Goal: Task Accomplishment & Management: Use online tool/utility

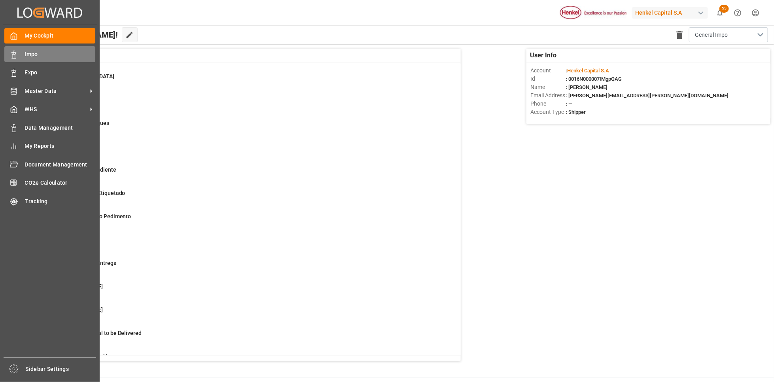
click at [20, 53] on div "Impo Impo" at bounding box center [49, 53] width 91 height 15
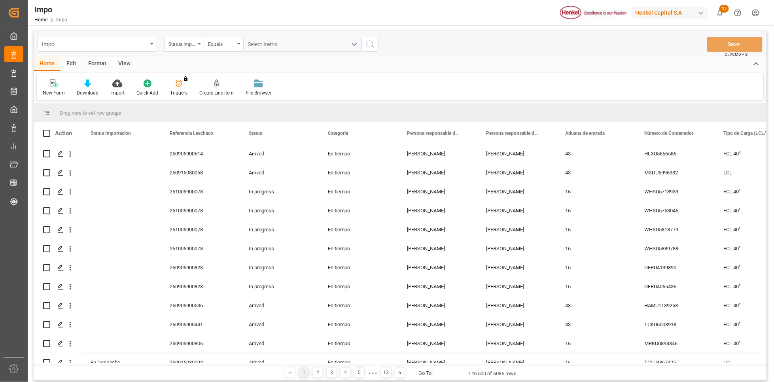
click at [129, 61] on div "View" at bounding box center [124, 63] width 24 height 13
click at [97, 64] on div "Format" at bounding box center [97, 63] width 30 height 13
click at [56, 80] on icon at bounding box center [54, 80] width 7 height 1
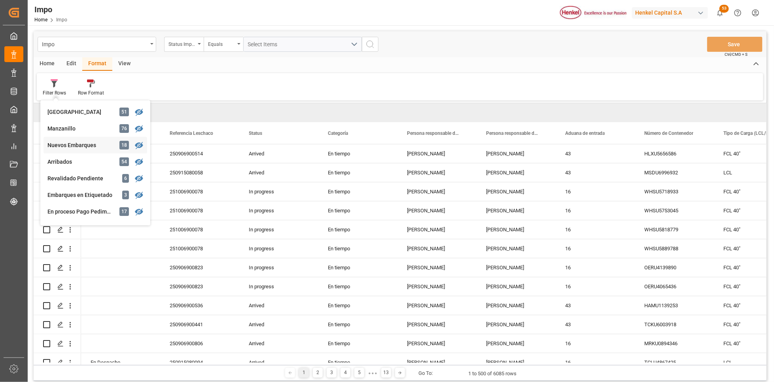
click at [100, 142] on div "Nuevos Embarques" at bounding box center [81, 145] width 69 height 8
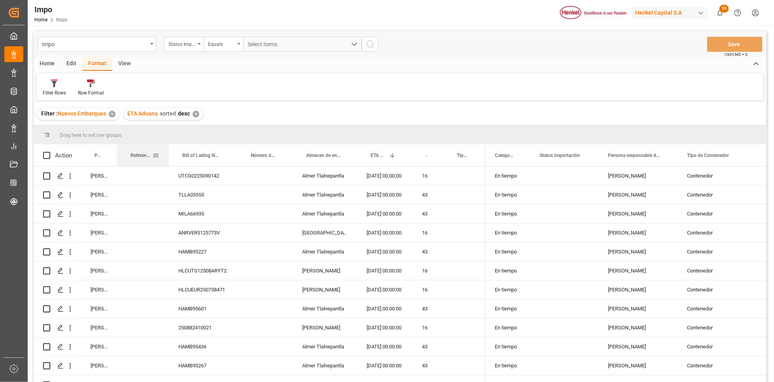
click at [168, 146] on div at bounding box center [168, 155] width 3 height 22
drag, startPoint x: 101, startPoint y: 154, endPoint x: 99, endPoint y: 138, distance: 16.3
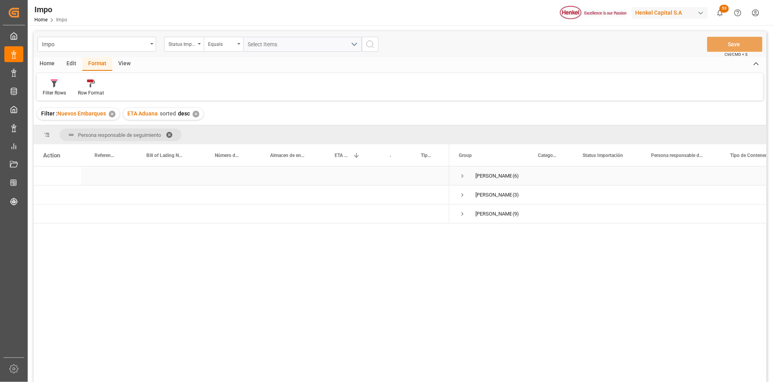
click at [466, 171] on span "Carlos Villar (6)" at bounding box center [489, 176] width 60 height 18
click at [459, 172] on span "Press SPACE to select this row." at bounding box center [462, 176] width 7 height 18
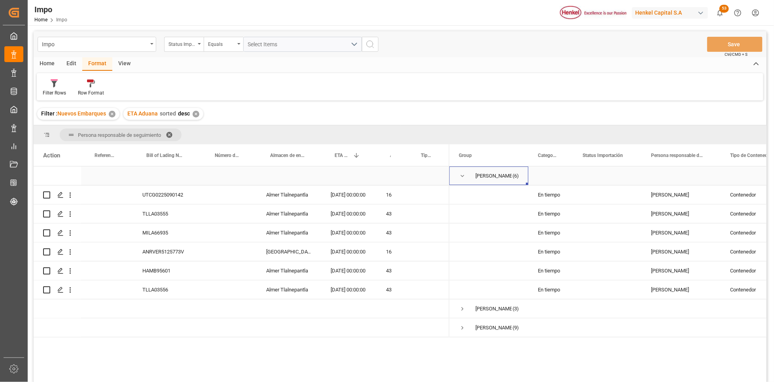
click at [460, 175] on span "Press SPACE to select this row." at bounding box center [462, 175] width 7 height 7
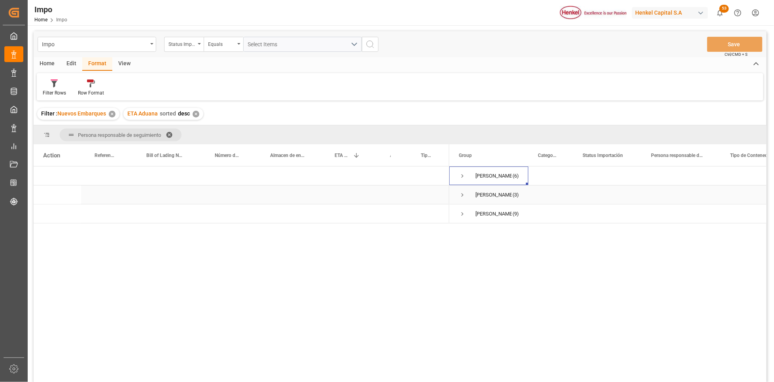
click at [460, 194] on span "Press SPACE to select this row." at bounding box center [462, 194] width 7 height 7
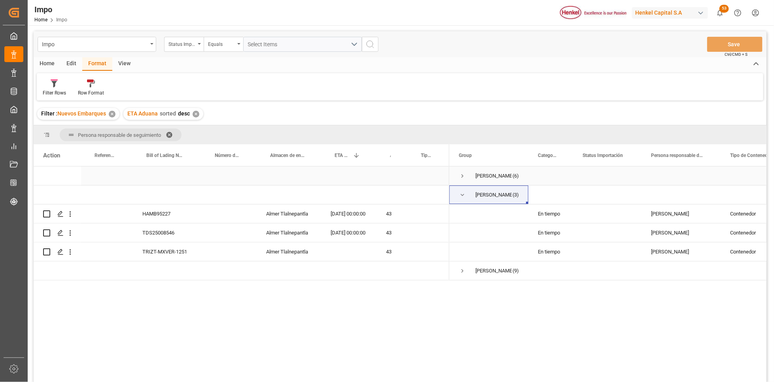
click at [461, 174] on span "Press SPACE to select this row." at bounding box center [462, 175] width 7 height 7
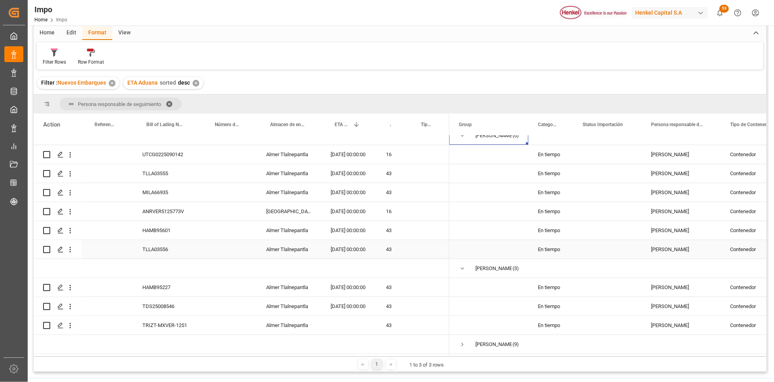
scroll to position [59, 0]
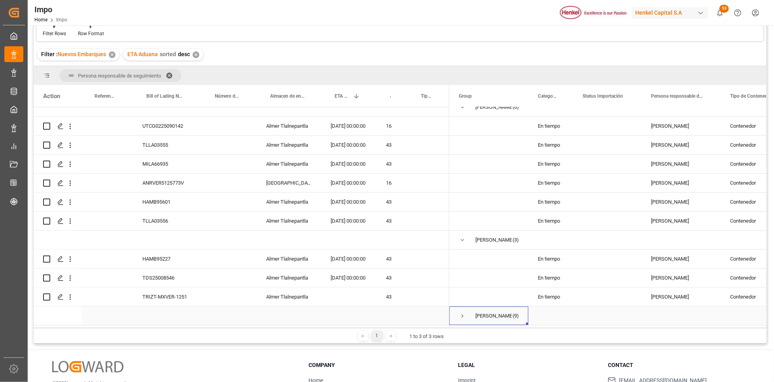
click at [461, 312] on span "Press SPACE to select this row." at bounding box center [462, 315] width 7 height 7
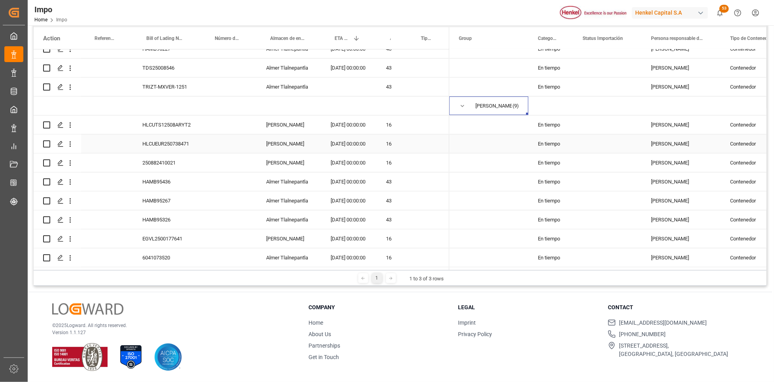
scroll to position [183, 0]
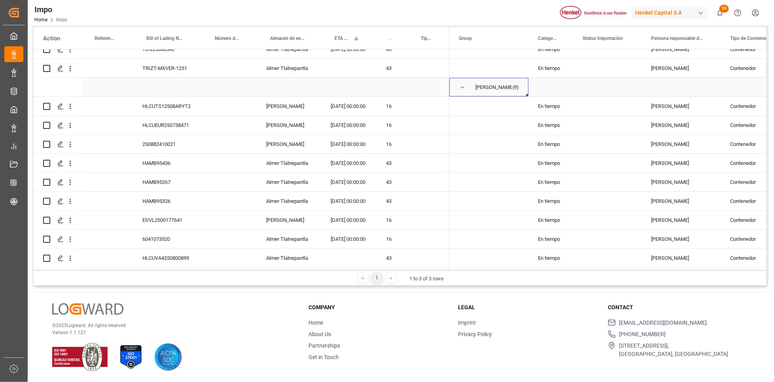
click at [468, 84] on span "Martha Gonzalez (9)" at bounding box center [489, 87] width 60 height 18
click at [456, 88] on div "Martha Gonzalez (9)" at bounding box center [488, 87] width 79 height 19
click at [460, 85] on span "Press SPACE to select this row." at bounding box center [462, 87] width 7 height 7
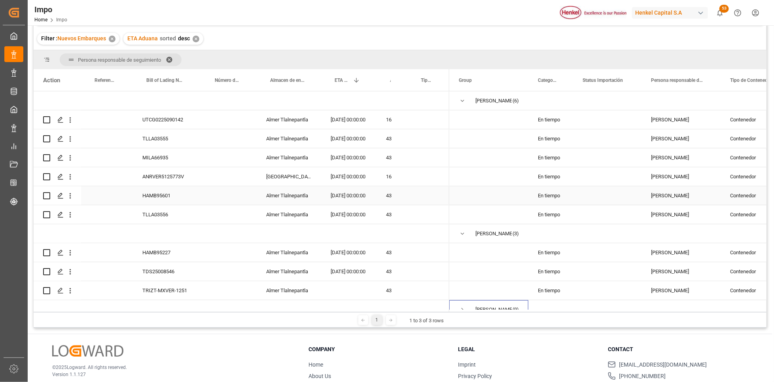
scroll to position [58, 0]
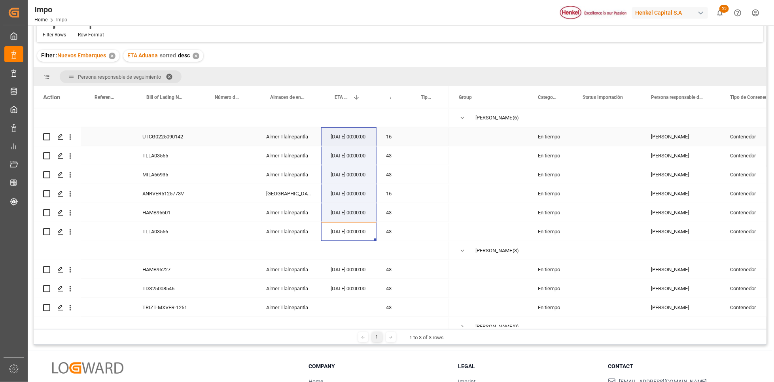
drag, startPoint x: 350, startPoint y: 231, endPoint x: 351, endPoint y: 142, distance: 89.0
click at [351, 142] on div "HAMB95227 Almer Tlalnepantla 29-09-2025 00:00:00 43 TDS25008546 Almer Tlalnepan…" at bounding box center [242, 222] width 416 height 228
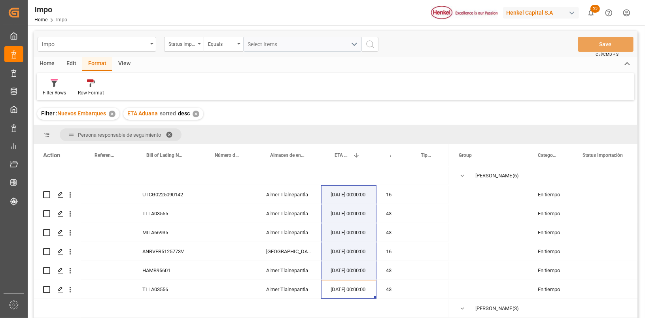
click at [96, 64] on div "Format" at bounding box center [97, 63] width 30 height 13
click at [53, 88] on div "Filter Rows" at bounding box center [54, 87] width 35 height 17
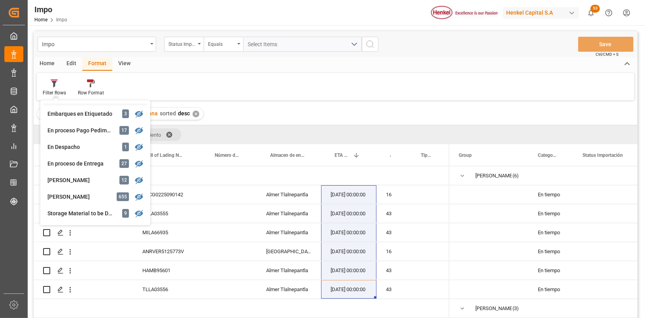
scroll to position [99, 0]
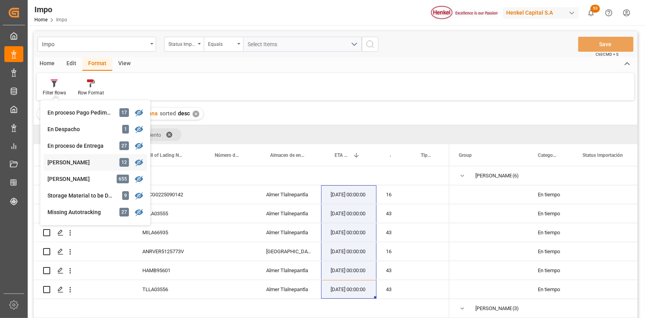
click at [81, 159] on div "Impo Status Importación Equals Select Items Save Ctrl/CMD + S Home Edit Format …" at bounding box center [336, 185] width 604 height 308
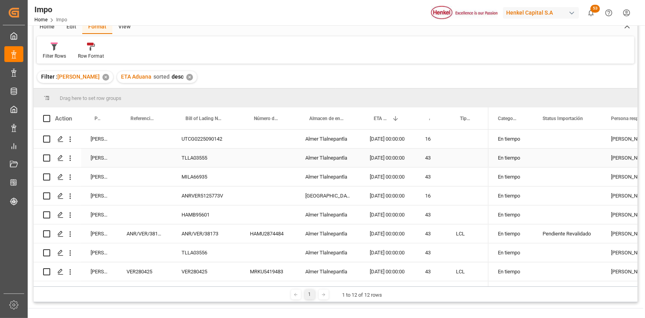
scroll to position [18, 0]
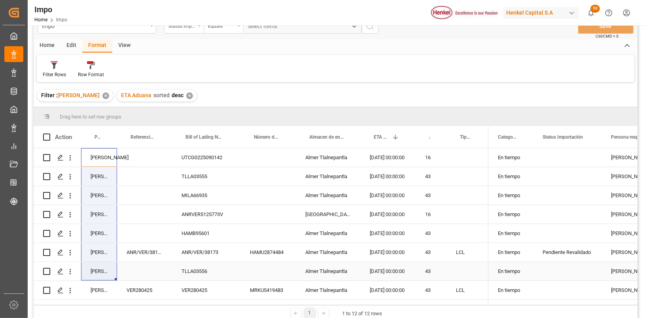
drag, startPoint x: 101, startPoint y: 155, endPoint x: 104, endPoint y: 269, distance: 114.3
click at [104, 269] on div "Carlos Villar UTCG0225090142 Almer Tlalnepantla 14-10-2025 00:00:00 16 Carlos V…" at bounding box center [261, 262] width 455 height 228
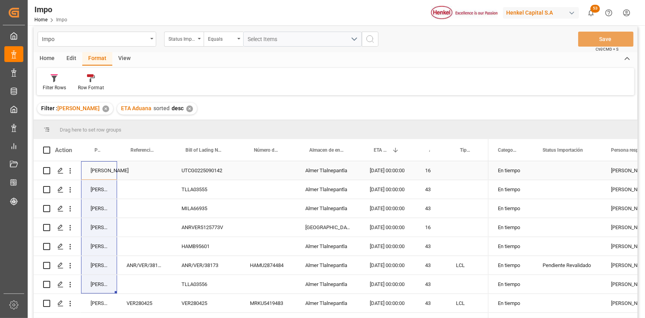
scroll to position [0, 0]
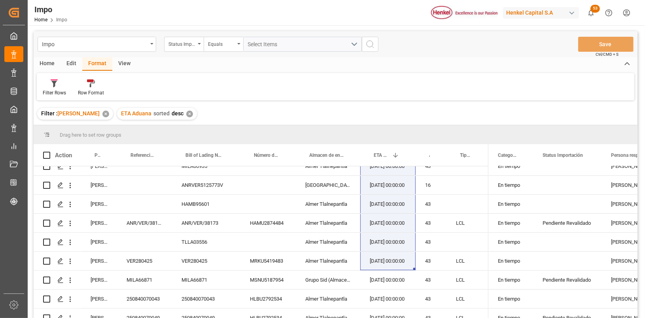
drag, startPoint x: 392, startPoint y: 175, endPoint x: 388, endPoint y: 320, distance: 145.6
click at [388, 318] on html "Created by potrace 1.15, written by Peter Selinger 2001-2017 Created by potrace…" at bounding box center [322, 159] width 645 height 318
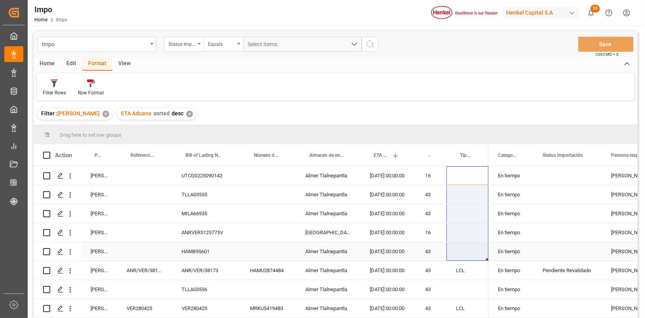
drag, startPoint x: 464, startPoint y: 178, endPoint x: 465, endPoint y: 246, distance: 67.6
click at [465, 246] on div "Carlos Villar UTCG0225090142 Almer Tlalnepantla 14-10-2025 00:00:00 16 Carlos V…" at bounding box center [261, 281] width 455 height 228
click at [98, 64] on div "Format" at bounding box center [97, 63] width 30 height 13
click at [57, 87] on icon at bounding box center [54, 84] width 7 height 8
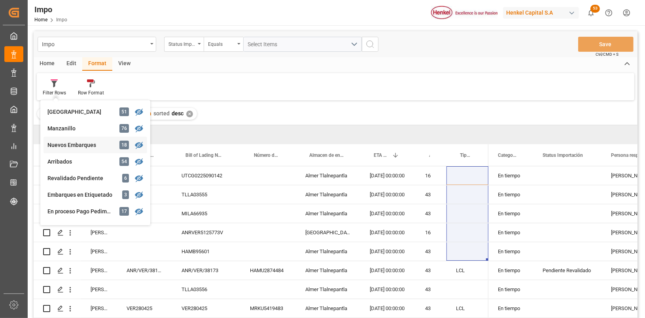
click at [76, 143] on div "Impo Status Importación Equals Select Items Save Ctrl/CMD + S Home Edit Format …" at bounding box center [336, 185] width 604 height 308
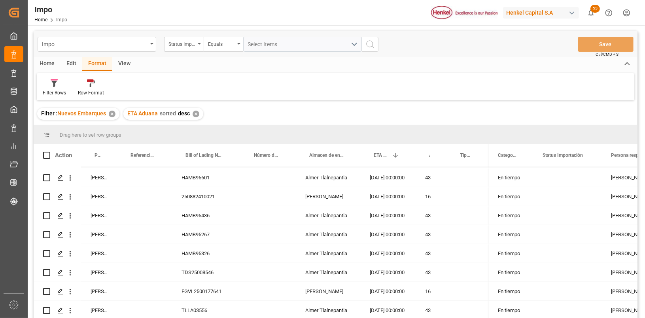
scroll to position [148, 0]
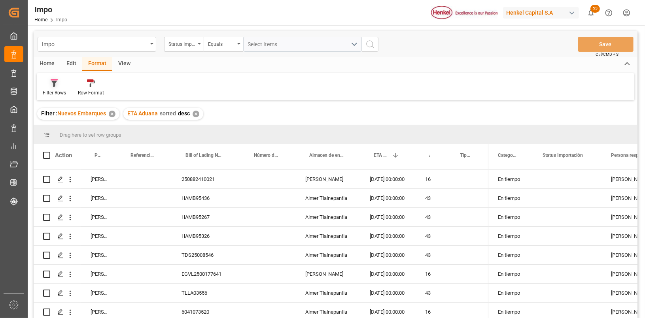
click at [55, 94] on div "Filter Rows" at bounding box center [54, 92] width 23 height 7
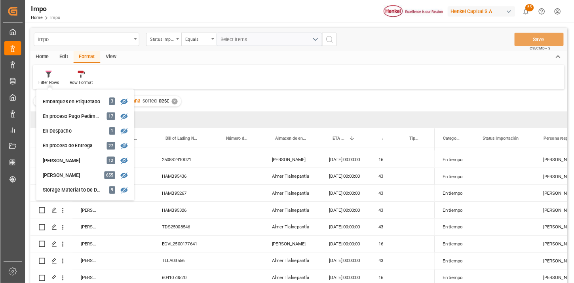
scroll to position [99, 0]
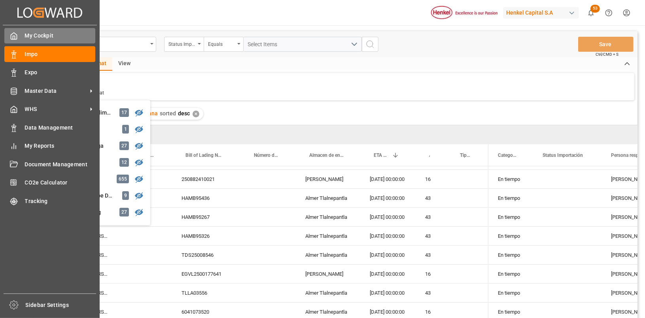
click at [27, 33] on span "My Cockpit" at bounding box center [60, 36] width 71 height 8
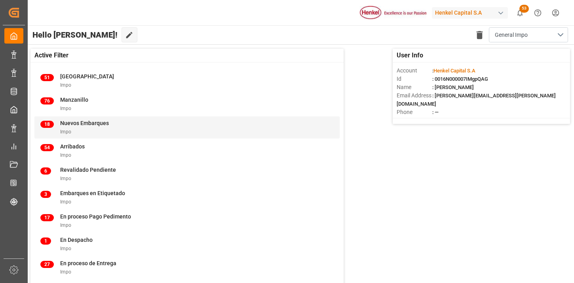
click at [96, 133] on div "Impo" at bounding box center [84, 131] width 49 height 8
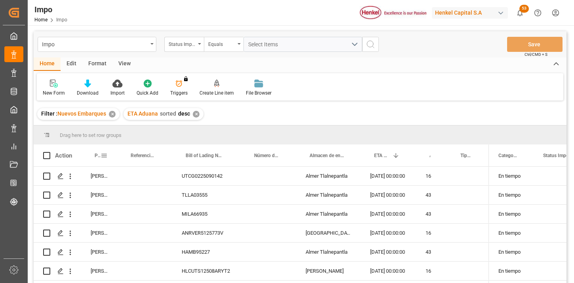
click at [107, 155] on span at bounding box center [103, 155] width 7 height 7
drag, startPoint x: 89, startPoint y: 155, endPoint x: 94, endPoint y: 133, distance: 22.1
click at [94, 133] on div "Drag here to set row groups Drag here to set column labels Action Persona respo…" at bounding box center [300, 206] width 532 height 163
drag, startPoint x: 104, startPoint y: 153, endPoint x: 100, endPoint y: 133, distance: 20.0
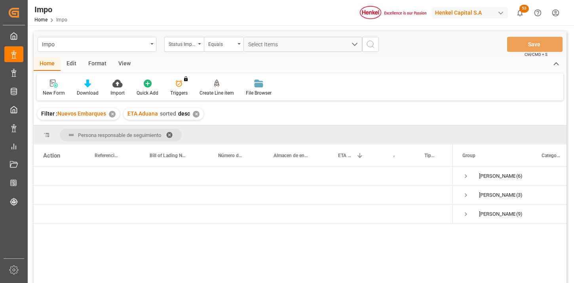
click at [171, 133] on span at bounding box center [172, 134] width 13 height 7
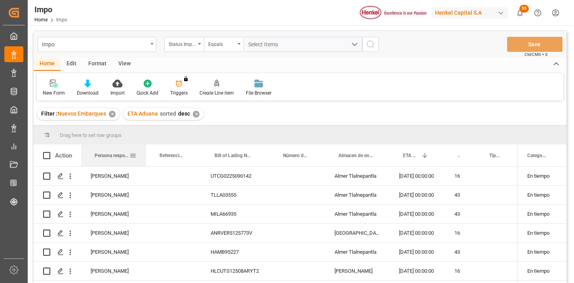
drag, startPoint x: 117, startPoint y: 144, endPoint x: 155, endPoint y: 151, distance: 39.3
click at [148, 151] on div at bounding box center [145, 155] width 3 height 22
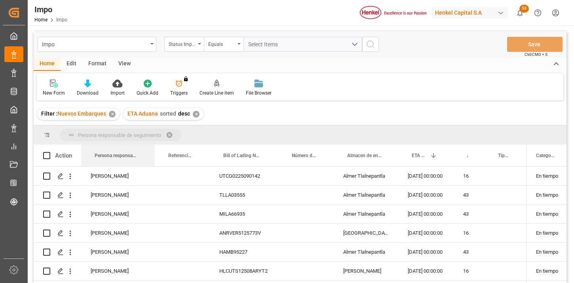
drag, startPoint x: 123, startPoint y: 155, endPoint x: 127, endPoint y: 135, distance: 20.1
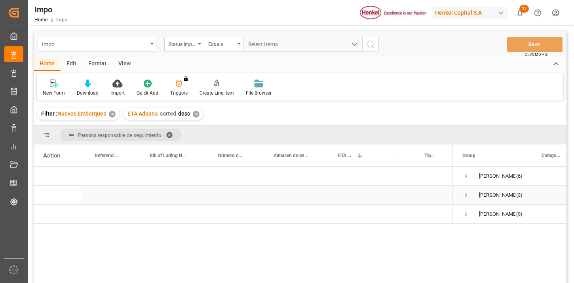
click at [276, 187] on div "Press SPACE to select this row." at bounding box center [292, 195] width 64 height 19
click at [467, 175] on span "Press SPACE to select this row." at bounding box center [465, 175] width 7 height 7
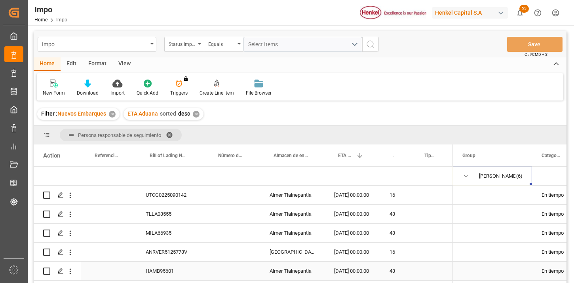
scroll to position [44, 0]
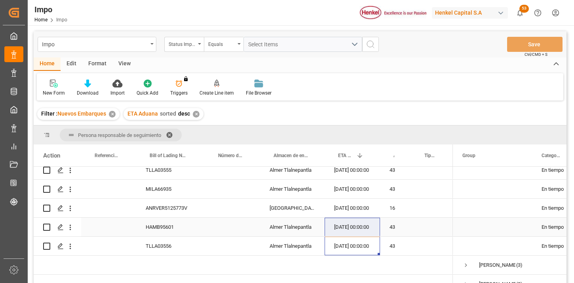
drag, startPoint x: 349, startPoint y: 244, endPoint x: 346, endPoint y: 221, distance: 23.1
click at [346, 221] on div "UTCG0225090142 Almer Tlalnepantla 14-10-2025 00:00:00 16 TLLA03555 Almer Tlalne…" at bounding box center [243, 208] width 419 height 171
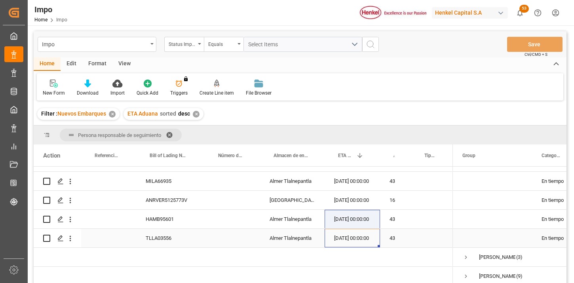
scroll to position [54, 0]
click at [357, 240] on div "22-09-2025 00:00:00" at bounding box center [351, 238] width 55 height 19
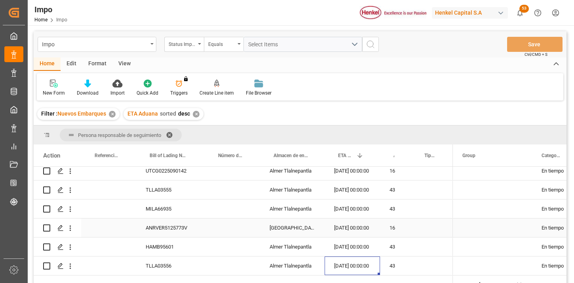
scroll to position [44, 0]
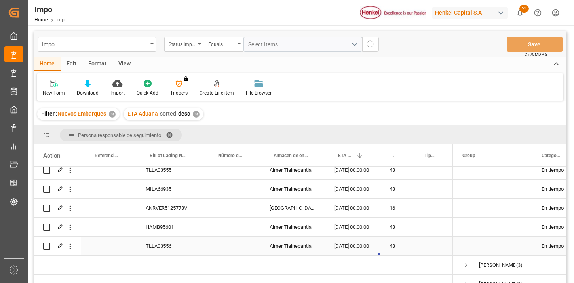
click at [164, 244] on div "TLLA03556" at bounding box center [170, 246] width 68 height 19
click at [153, 244] on div "TLLA03556" at bounding box center [170, 246] width 68 height 19
drag, startPoint x: 161, startPoint y: 223, endPoint x: 188, endPoint y: 228, distance: 27.3
click at [161, 223] on div "HAMB95601" at bounding box center [170, 227] width 68 height 19
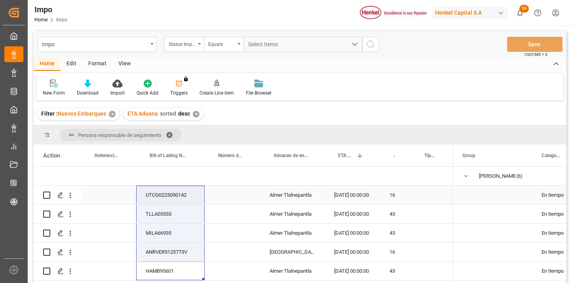
drag, startPoint x: 172, startPoint y: 267, endPoint x: 168, endPoint y: 197, distance: 70.9
click at [168, 197] on div "UTCG0225090142 Almer Tlalnepantla 14-10-2025 00:00:00 16 TLLA03555 Almer Tlalne…" at bounding box center [243, 252] width 419 height 171
drag, startPoint x: 182, startPoint y: 269, endPoint x: 174, endPoint y: 202, distance: 67.7
click at [174, 202] on div "UTCG0225090142 Almer Tlalnepantla 14-10-2025 00:00:00 16 TLLA03555 Almer Tlalne…" at bounding box center [243, 252] width 419 height 171
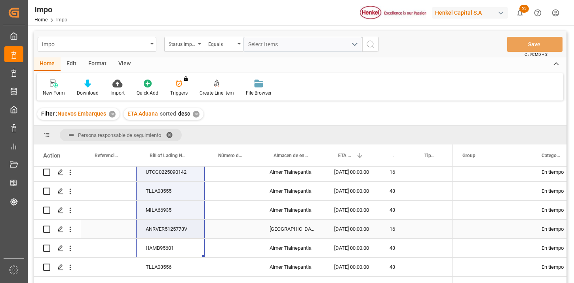
scroll to position [44, 0]
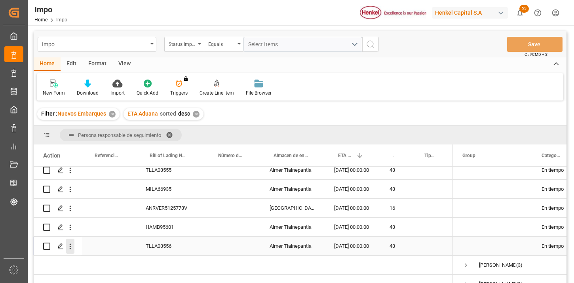
click at [71, 247] on icon "open menu" at bounding box center [70, 246] width 8 height 8
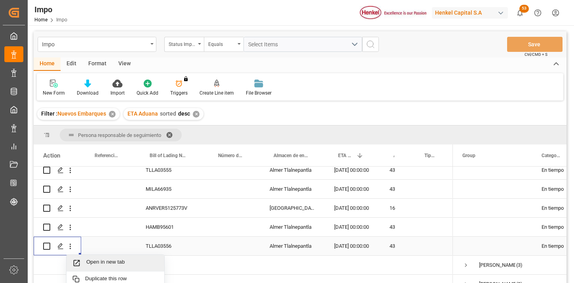
click at [95, 259] on span "Open in new tab" at bounding box center [122, 263] width 72 height 8
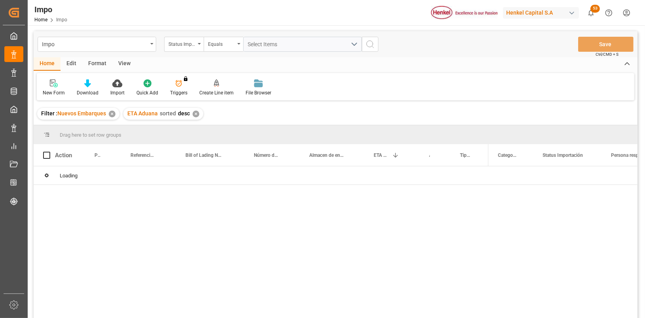
click at [100, 60] on div "Format" at bounding box center [97, 63] width 30 height 13
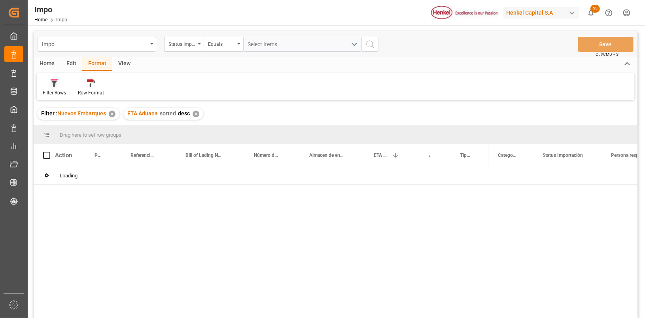
click at [54, 92] on div "Filter Rows" at bounding box center [54, 92] width 23 height 7
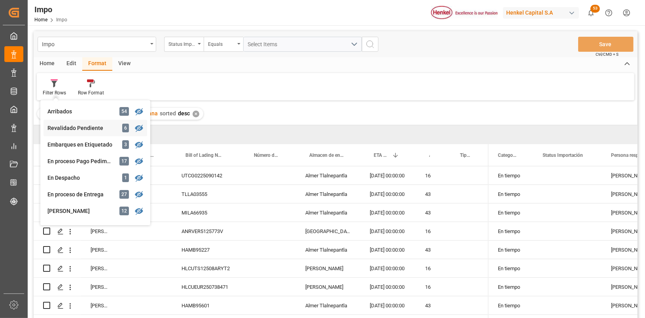
scroll to position [99, 0]
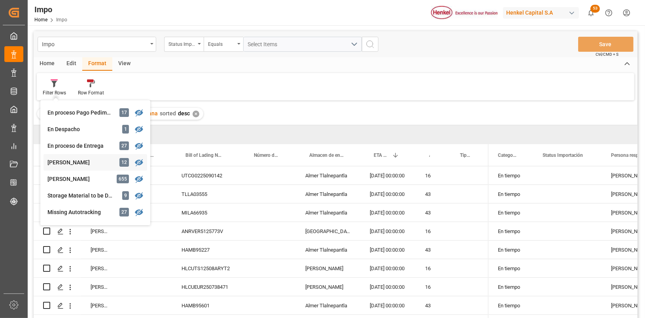
click at [70, 159] on div "Impo Status Importación Equals Select Items Save Ctrl/CMD + S Home Edit Format …" at bounding box center [336, 185] width 604 height 308
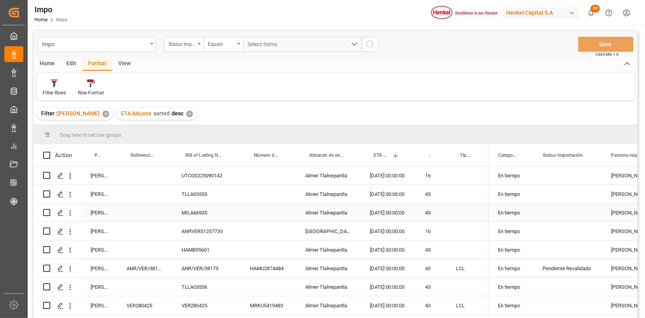
click at [418, 208] on div "43" at bounding box center [431, 213] width 31 height 18
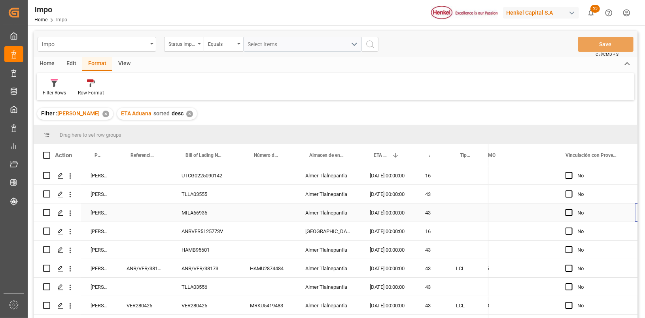
scroll to position [0, 1232]
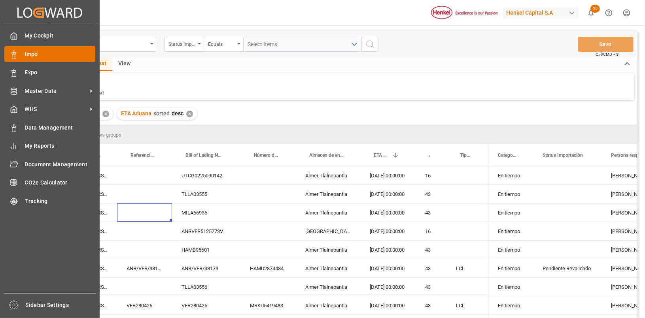
click at [28, 53] on span "Impo" at bounding box center [60, 54] width 71 height 8
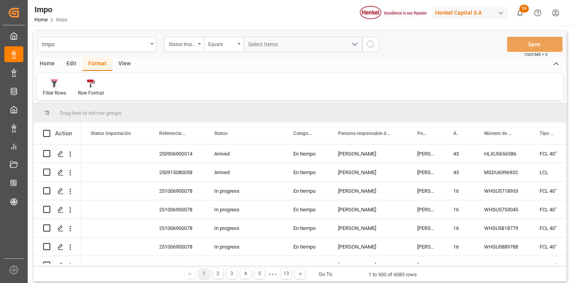
click at [52, 84] on icon at bounding box center [54, 84] width 7 height 8
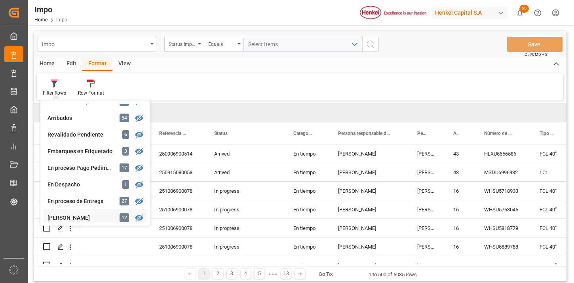
scroll to position [88, 0]
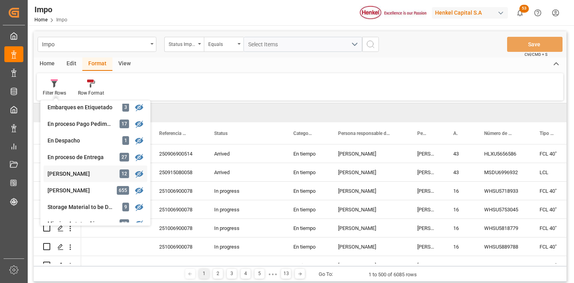
click at [74, 171] on div "[PERSON_NAME]" at bounding box center [81, 174] width 69 height 8
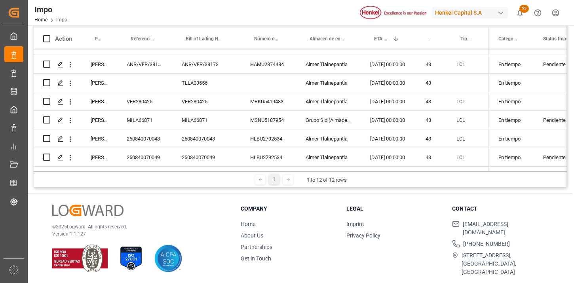
scroll to position [106, 0]
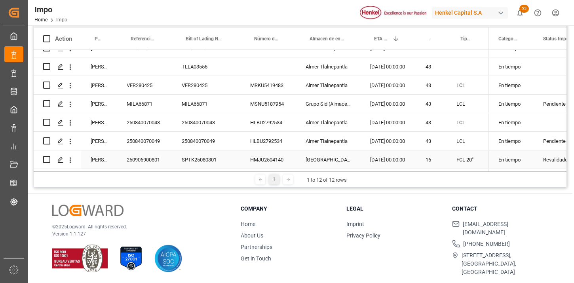
click at [381, 155] on div "13-09-2025 00:00:00" at bounding box center [387, 159] width 55 height 18
click at [103, 157] on div "[PERSON_NAME]" at bounding box center [99, 159] width 36 height 18
click at [103, 156] on button "[PERSON_NAME]" at bounding box center [98, 154] width 23 height 15
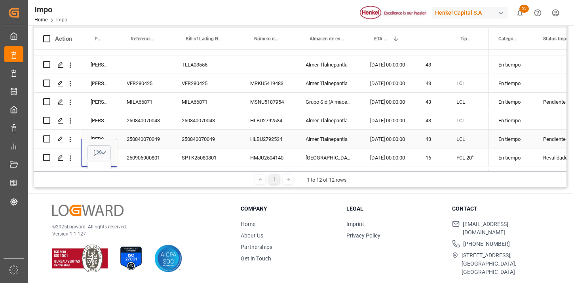
scroll to position [150, 0]
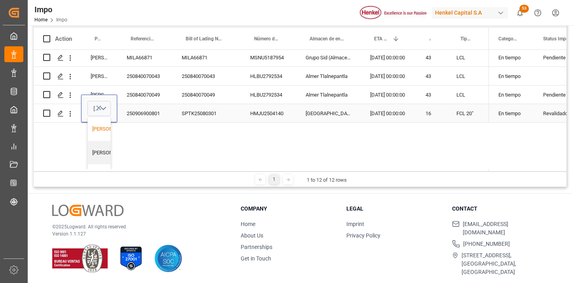
drag, startPoint x: 100, startPoint y: 132, endPoint x: 327, endPoint y: 191, distance: 234.1
click at [100, 132] on div "Karla Chavez" at bounding box center [111, 129] width 38 height 8
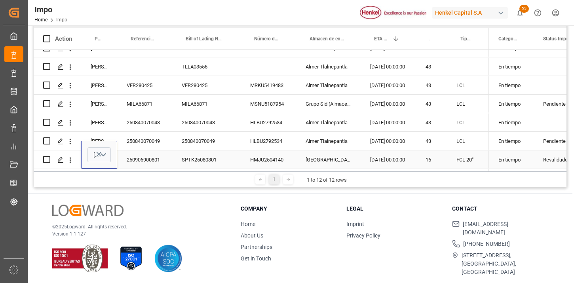
click at [219, 157] on div "SPTK25080301" at bounding box center [206, 159] width 68 height 18
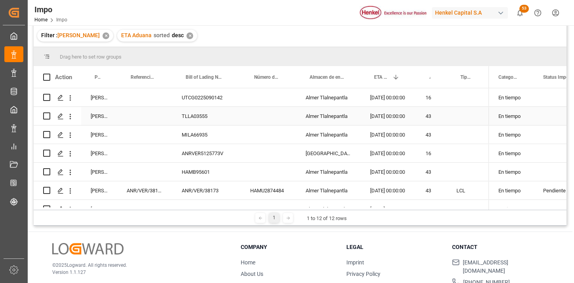
scroll to position [0, 0]
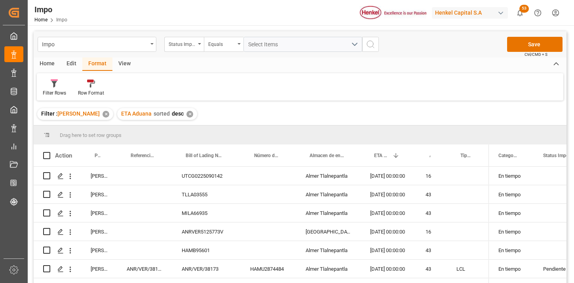
click at [521, 32] on div "Impo Status Importación Equals Select Items Save Ctrl/CMD + S" at bounding box center [300, 44] width 532 height 26
click at [523, 41] on button "Save" at bounding box center [534, 44] width 55 height 15
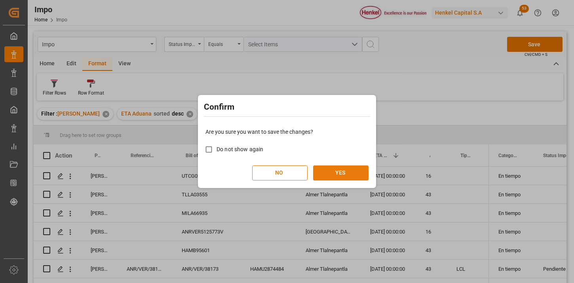
drag, startPoint x: 358, startPoint y: 173, endPoint x: 364, endPoint y: 174, distance: 6.4
click at [357, 173] on button "YES" at bounding box center [340, 172] width 55 height 15
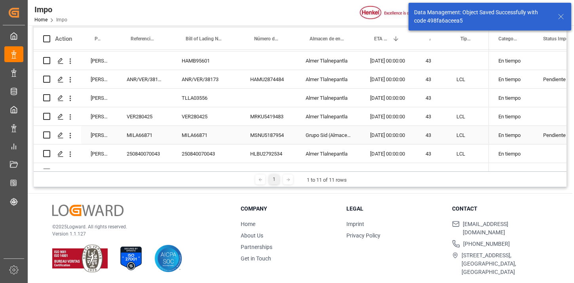
scroll to position [88, 0]
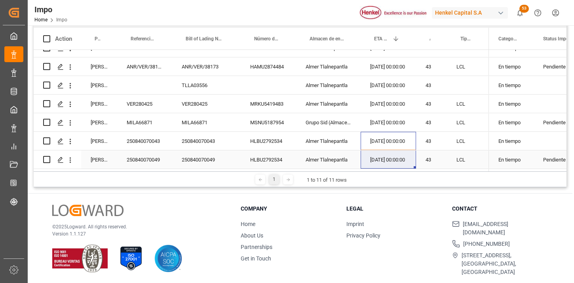
drag, startPoint x: 382, startPoint y: 139, endPoint x: 384, endPoint y: 151, distance: 12.0
click at [384, 151] on div "Carlos Villar UTCG0225090142 Almer Tlalnepantla 14-10-2025 00:00:00 16 Carlos V…" at bounding box center [261, 66] width 455 height 204
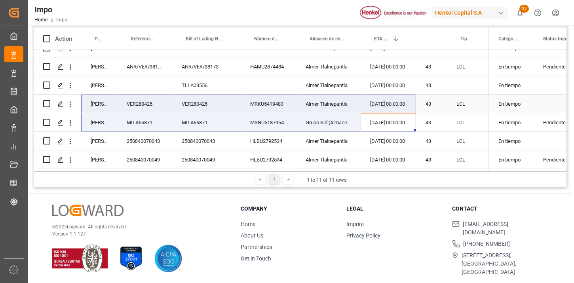
drag, startPoint x: 384, startPoint y: 115, endPoint x: 92, endPoint y: 102, distance: 293.0
click at [92, 102] on div "Carlos Villar UTCG0225090142 Almer Tlalnepantla 14-10-2025 00:00:00 16 Carlos V…" at bounding box center [261, 66] width 455 height 204
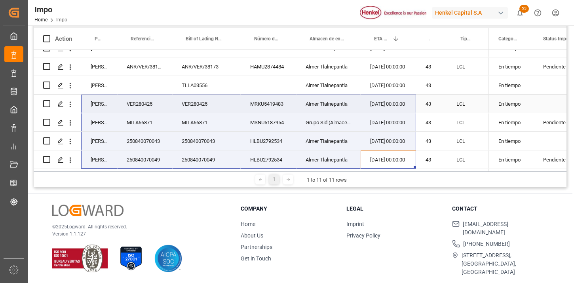
drag, startPoint x: 382, startPoint y: 154, endPoint x: 96, endPoint y: 102, distance: 291.1
click at [96, 102] on div "Carlos Villar UTCG0225090142 Almer Tlalnepantla 14-10-2025 00:00:00 16 Carlos V…" at bounding box center [261, 66] width 455 height 204
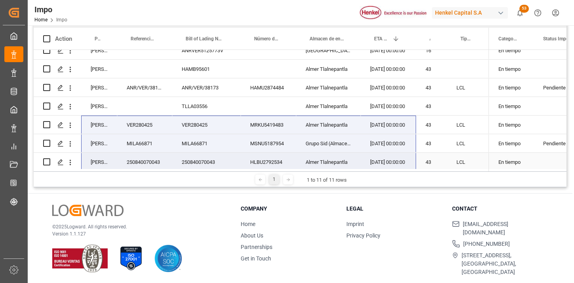
scroll to position [44, 0]
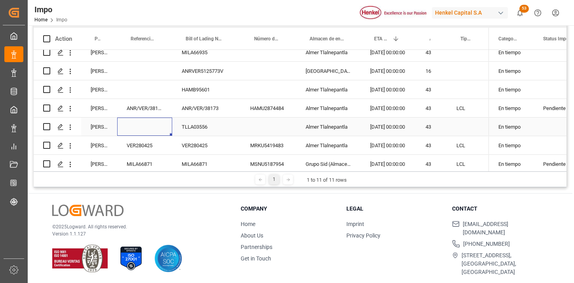
click at [133, 127] on div "Press SPACE to select this row." at bounding box center [144, 126] width 55 height 18
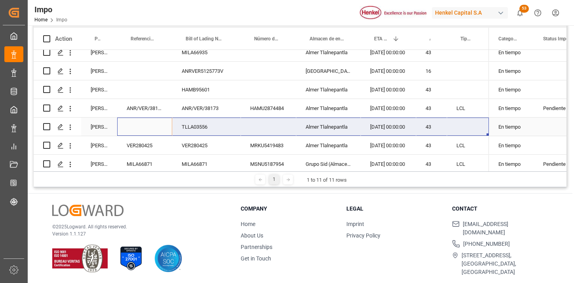
drag, startPoint x: 141, startPoint y: 126, endPoint x: 474, endPoint y: 128, distance: 333.0
click at [474, 128] on div "Carlos Villar TLLA03556 Almer Tlalnepantla 22-09-2025 00:00:00 43" at bounding box center [261, 126] width 455 height 19
drag, startPoint x: 189, startPoint y: 126, endPoint x: 471, endPoint y: 125, distance: 282.0
click at [471, 125] on div "Carlos Villar TLLA03556 Almer Tlalnepantla 22-09-2025 00:00:00 43" at bounding box center [261, 126] width 455 height 19
click at [138, 125] on div "Press SPACE to select this row." at bounding box center [144, 126] width 55 height 18
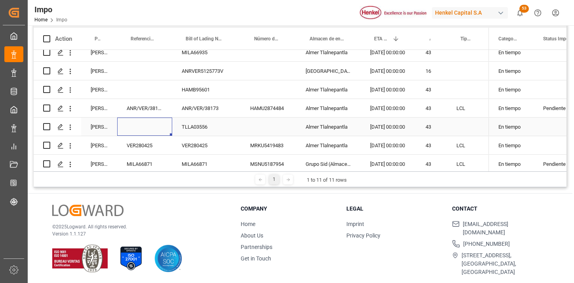
click at [271, 127] on div "Press SPACE to select this row." at bounding box center [267, 126] width 55 height 18
click at [277, 128] on div "Press SPACE to select this row." at bounding box center [267, 126] width 55 height 18
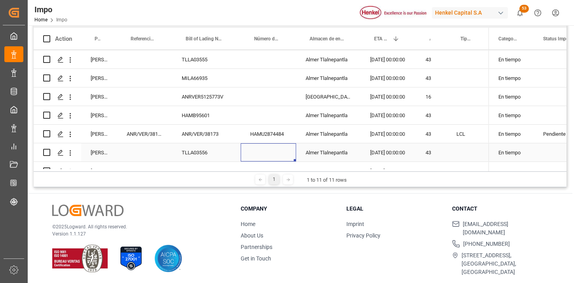
scroll to position [0, 0]
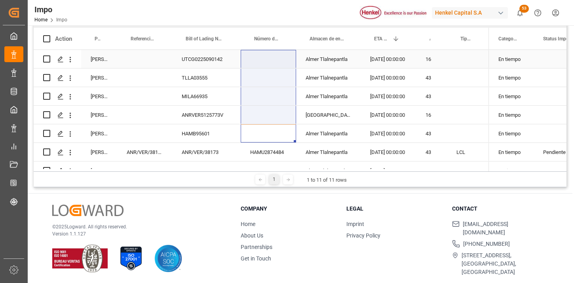
drag, startPoint x: 277, startPoint y: 128, endPoint x: 274, endPoint y: 55, distance: 73.6
click at [274, 55] on div "Carlos Villar UTCG0225090142 Almer Tlalnepantla 14-10-2025 00:00:00 16 Carlos V…" at bounding box center [261, 152] width 455 height 204
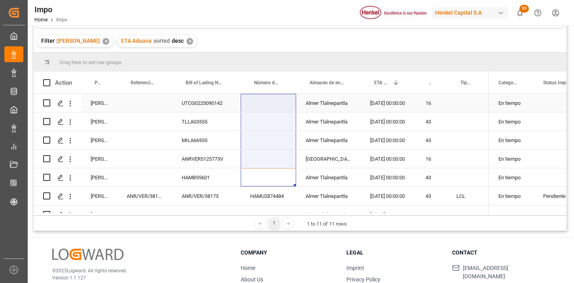
click at [309, 105] on div "Almer Tlalnepantla" at bounding box center [328, 103] width 64 height 18
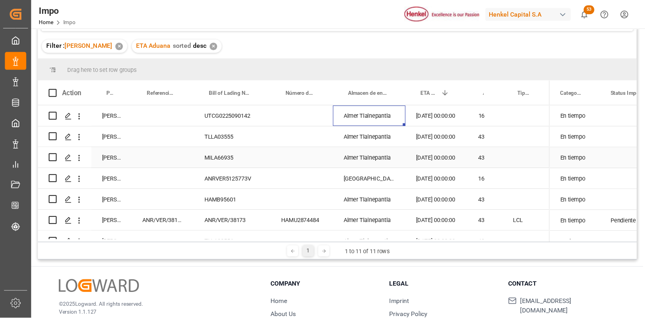
scroll to position [73, 0]
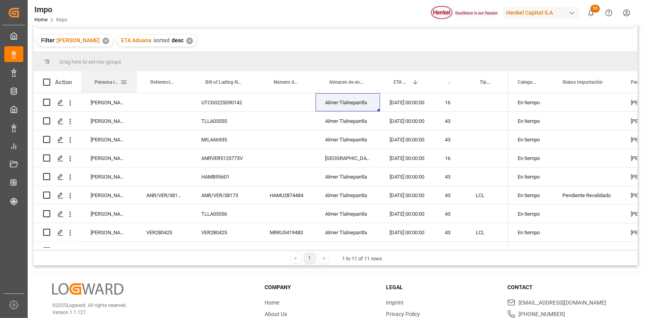
drag, startPoint x: 115, startPoint y: 73, endPoint x: 135, endPoint y: 76, distance: 20.0
click at [135, 76] on div at bounding box center [136, 82] width 3 height 22
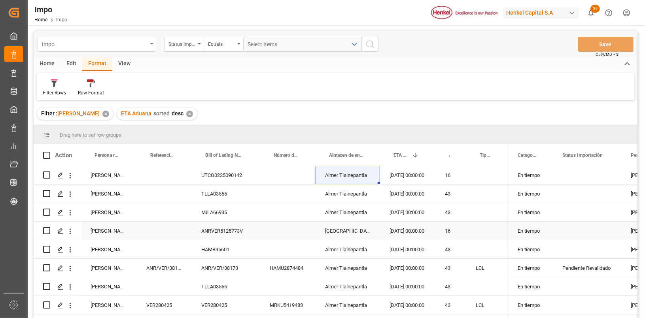
scroll to position [0, 0]
click at [94, 64] on div "Format" at bounding box center [97, 63] width 30 height 13
click at [49, 88] on div "Filter Rows" at bounding box center [54, 87] width 35 height 17
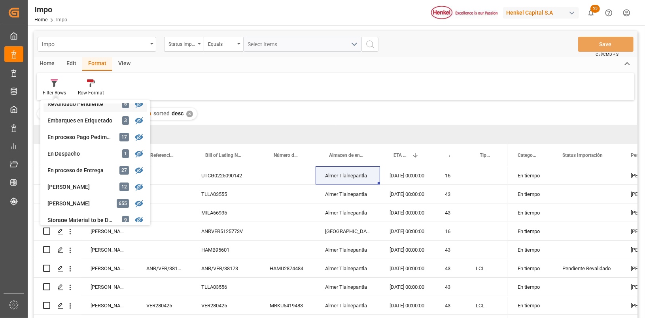
scroll to position [99, 0]
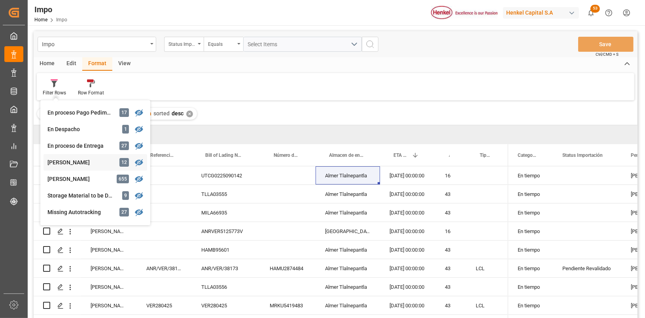
click at [66, 161] on div "[PERSON_NAME]" at bounding box center [81, 163] width 69 height 8
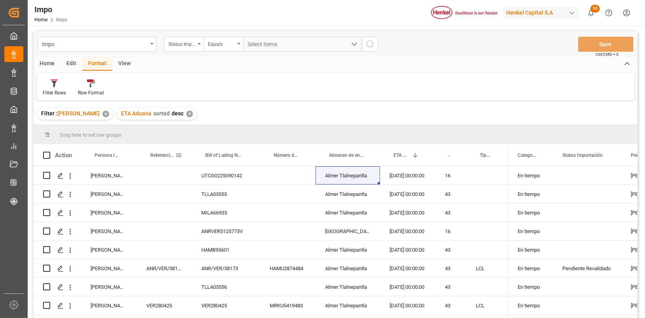
click at [137, 146] on div "Referencia Leschaco" at bounding box center [164, 155] width 55 height 22
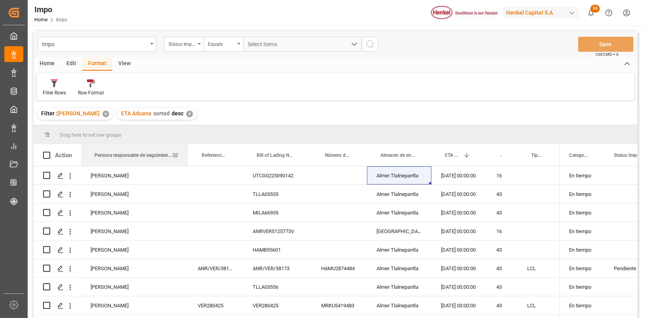
drag, startPoint x: 135, startPoint y: 146, endPoint x: 187, endPoint y: 153, distance: 51.8
click at [187, 153] on div at bounding box center [188, 155] width 3 height 22
click at [175, 153] on span at bounding box center [175, 155] width 7 height 7
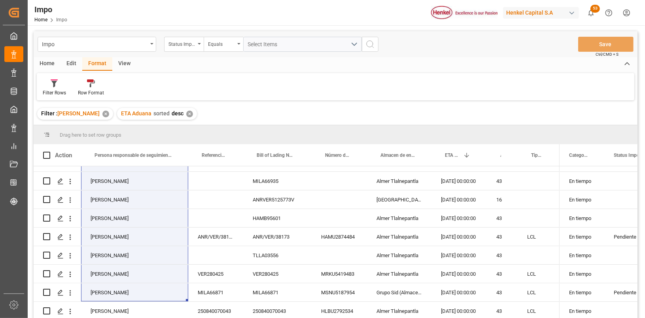
scroll to position [52, 0]
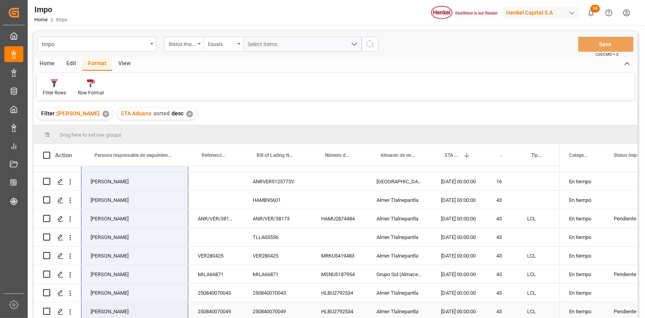
drag, startPoint x: 105, startPoint y: 175, endPoint x: 107, endPoint y: 309, distance: 134.1
click at [107, 309] on div "Carlos Villar UTCG0225090142 Almer Tlalnepantla 14-10-2025 00:00:00 16 Carlos V…" at bounding box center [297, 219] width 526 height 204
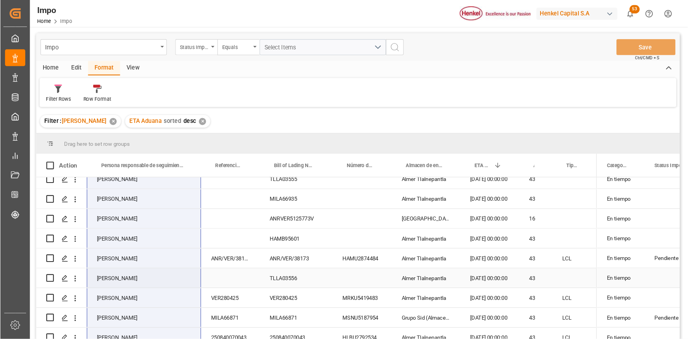
scroll to position [0, 0]
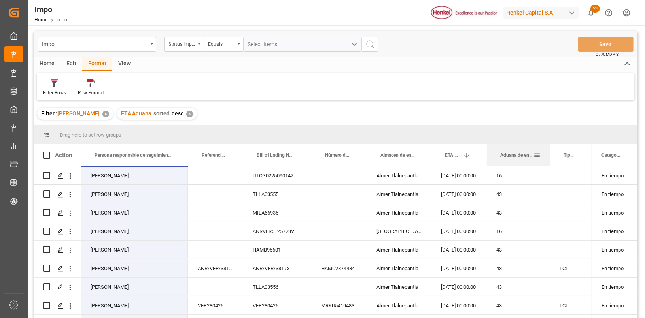
drag, startPoint x: 516, startPoint y: 150, endPoint x: 549, endPoint y: 159, distance: 33.7
click at [549, 159] on div at bounding box center [550, 155] width 3 height 22
click at [535, 155] on span at bounding box center [537, 155] width 7 height 7
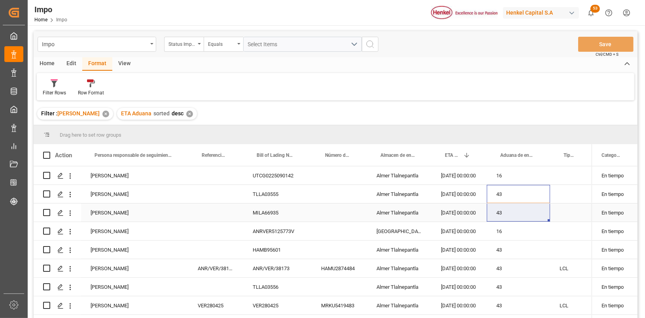
drag, startPoint x: 498, startPoint y: 195, endPoint x: 503, endPoint y: 212, distance: 17.9
click at [503, 212] on div "Carlos Villar UTCG0225090142 Almer Tlalnepantla 14-10-2025 00:00:00 16 Carlos V…" at bounding box center [313, 269] width 558 height 204
click at [501, 179] on div "16" at bounding box center [518, 176] width 63 height 18
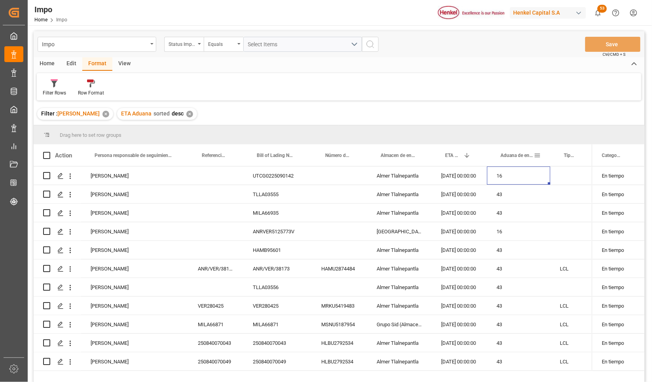
click at [536, 154] on span at bounding box center [537, 155] width 7 height 7
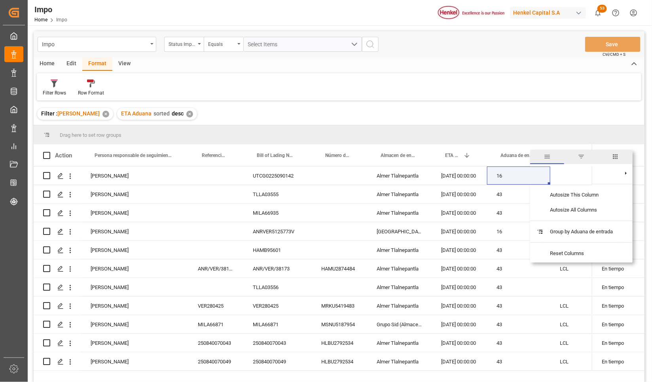
drag, startPoint x: 583, startPoint y: 155, endPoint x: 589, endPoint y: 165, distance: 11.2
click at [583, 155] on span "filter" at bounding box center [580, 156] width 7 height 7
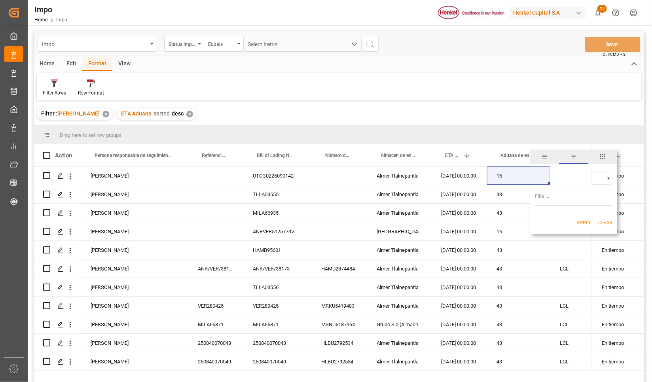
click at [547, 199] on input "Filter Value" at bounding box center [574, 198] width 78 height 16
type input "16"
click at [576, 223] on button "Apply" at bounding box center [583, 223] width 15 height 8
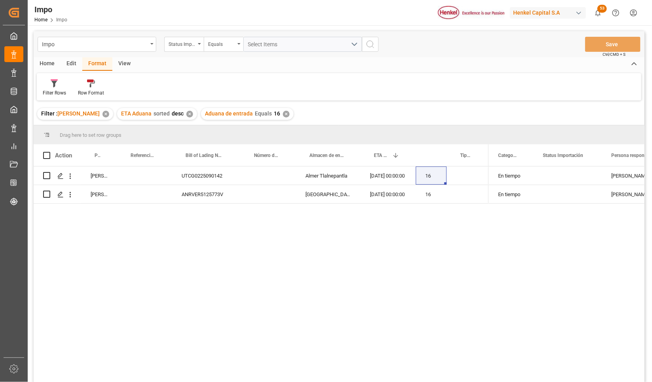
click at [399, 221] on div "Carlos Villar UTCG0225090142 Almer Tlalnepantla 14-10-2025 00:00:00 16 Carlos V…" at bounding box center [339, 276] width 611 height 218
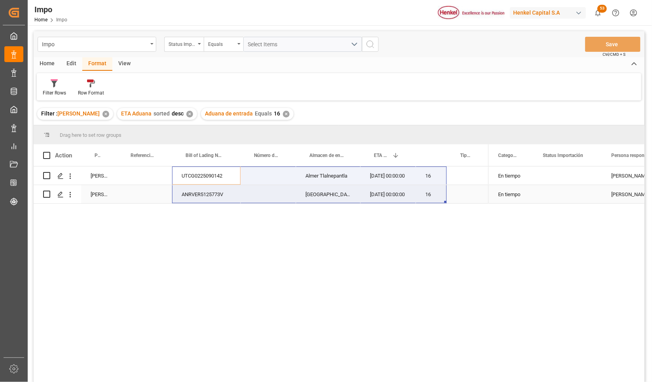
drag, startPoint x: 234, startPoint y: 170, endPoint x: 428, endPoint y: 195, distance: 196.2
click at [428, 195] on div "Carlos Villar UTCG0225090142 Almer Tlalnepantla 14-10-2025 00:00:00 16 Carlos V…" at bounding box center [261, 185] width 455 height 37
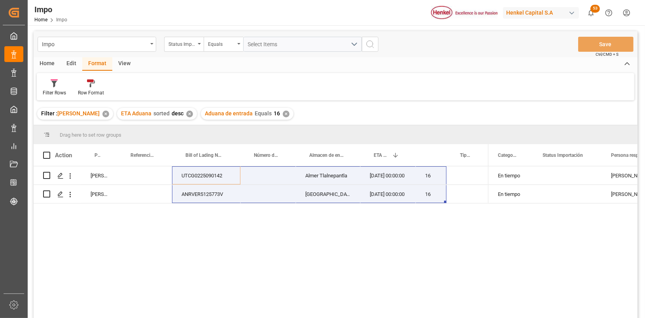
click at [230, 257] on div "Carlos Villar UTCG0225090142 Almer Tlalnepantla 14-10-2025 00:00:00 16 Carlos V…" at bounding box center [336, 244] width 604 height 155
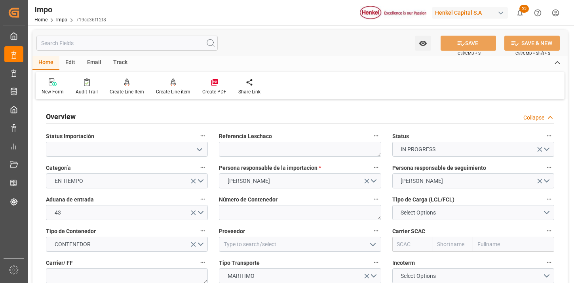
type input "[DATE]"
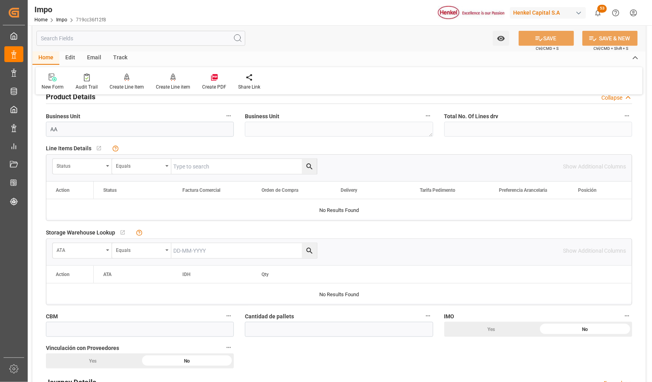
scroll to position [263, 0]
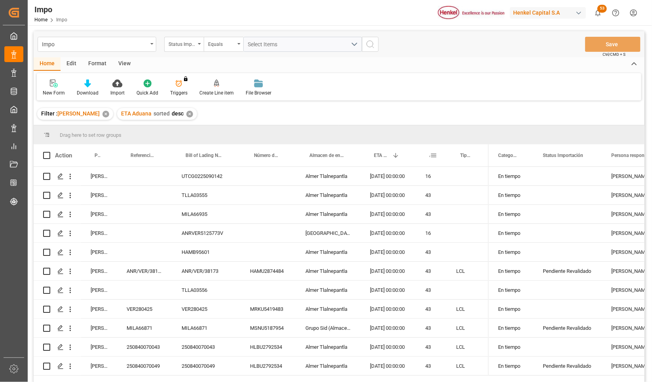
click at [433, 153] on span at bounding box center [433, 155] width 7 height 7
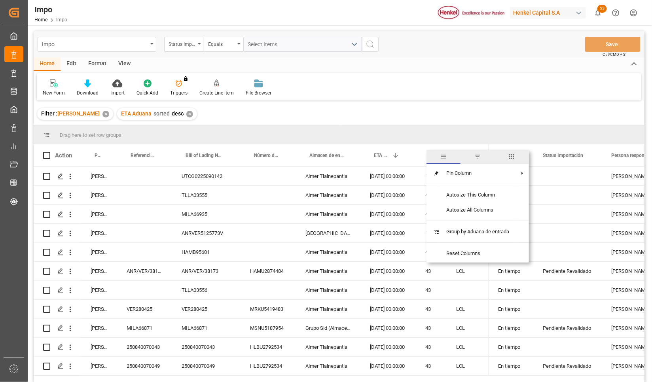
click at [477, 153] on span "filter" at bounding box center [477, 156] width 7 height 7
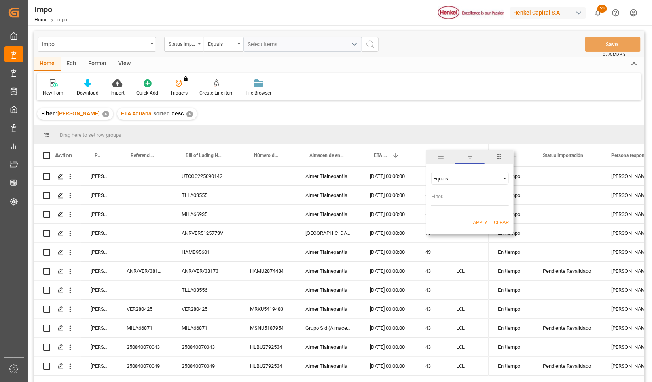
click at [464, 193] on input "Filter Value" at bounding box center [470, 198] width 78 height 16
type input "43"
click at [479, 222] on button "Apply" at bounding box center [480, 223] width 15 height 8
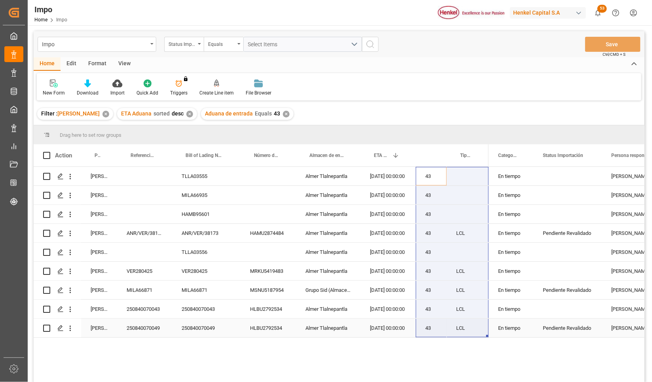
drag, startPoint x: 430, startPoint y: 184, endPoint x: 460, endPoint y: 327, distance: 146.0
click at [460, 327] on div "Carlos Villar TLLA03555 Almer Tlalnepantla 04-10-2025 00:00:00 43 Carlos Villar…" at bounding box center [261, 252] width 455 height 171
click at [425, 339] on div "Carlos Villar TLLA03555 Almer Tlalnepantla 04-10-2025 00:00:00 43 Carlos Villar…" at bounding box center [339, 276] width 611 height 218
click at [334, 284] on div "Grupo Sid (Almacenaje y Distribucion AVIOR)" at bounding box center [328, 290] width 64 height 19
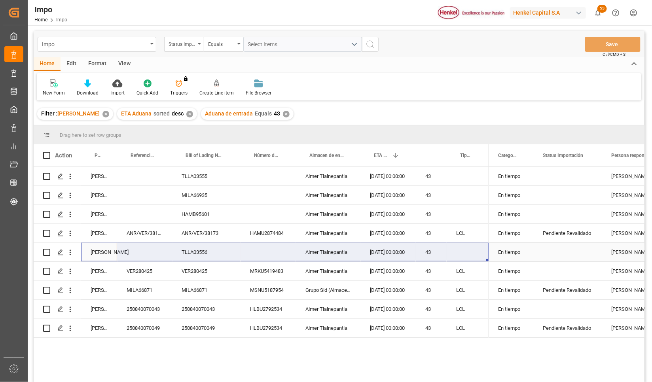
drag, startPoint x: 98, startPoint y: 248, endPoint x: 449, endPoint y: 248, distance: 350.4
click at [449, 248] on div "Carlos Villar TLLA03556 Almer Tlalnepantla 22-09-2025 00:00:00 43" at bounding box center [261, 252] width 455 height 19
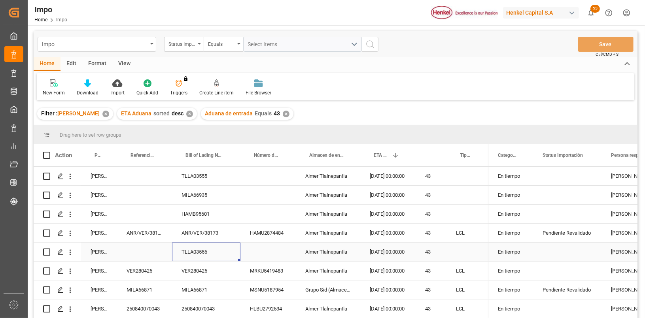
click at [195, 250] on div "TLLA03556" at bounding box center [206, 252] width 68 height 19
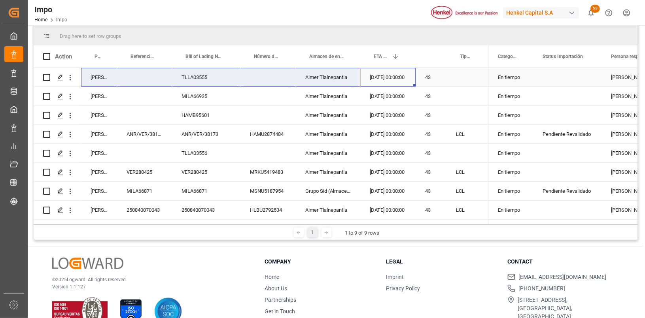
drag, startPoint x: 388, startPoint y: 80, endPoint x: 101, endPoint y: 81, distance: 287.2
click at [101, 81] on div "Carlos Villar TLLA03555 Almer Tlalnepantla 04-10-2025 00:00:00 43" at bounding box center [261, 77] width 455 height 19
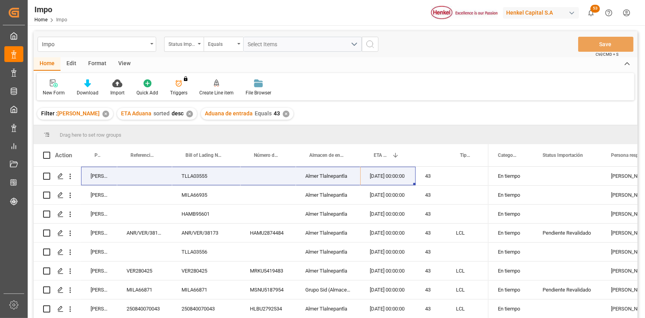
click at [117, 67] on div "View" at bounding box center [124, 63] width 24 height 13
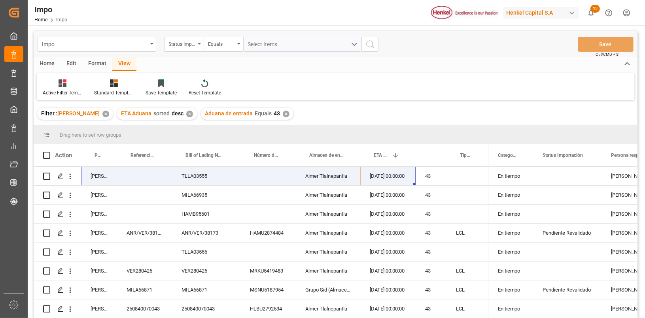
click at [94, 60] on div "Format" at bounding box center [97, 63] width 30 height 13
click at [92, 85] on icon at bounding box center [91, 84] width 8 height 8
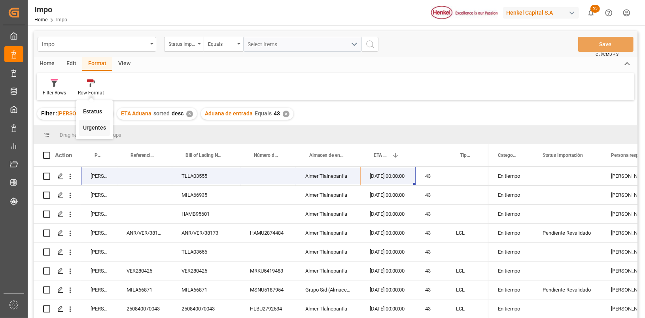
click at [94, 127] on div "Impo Status Importación Equals Select Items Save Ctrl/CMD + S Home Edit Format …" at bounding box center [336, 185] width 604 height 308
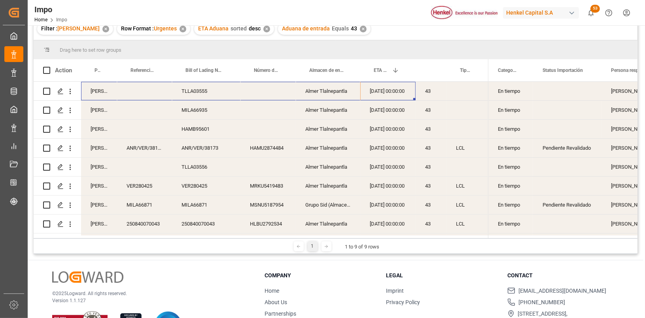
scroll to position [68, 0]
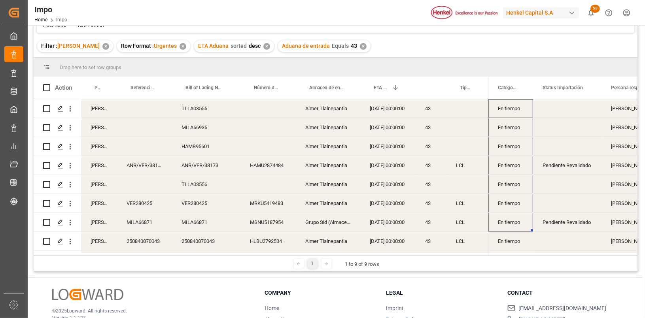
drag, startPoint x: 507, startPoint y: 108, endPoint x: 502, endPoint y: 236, distance: 127.8
click at [518, 102] on div "En tiempo" at bounding box center [510, 108] width 45 height 19
click at [520, 110] on button "En tiempo" at bounding box center [511, 113] width 32 height 15
click at [508, 161] on div "Urgente" at bounding box center [511, 157] width 23 height 8
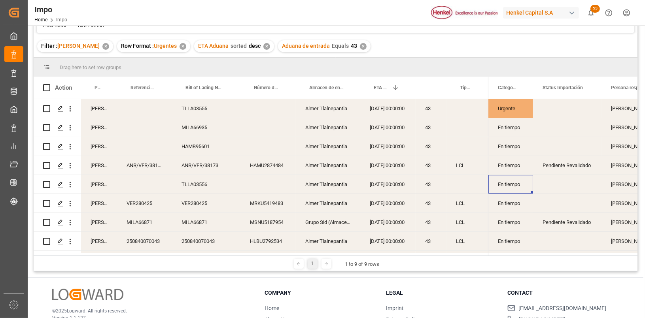
click at [515, 183] on div "En tiempo" at bounding box center [510, 184] width 45 height 19
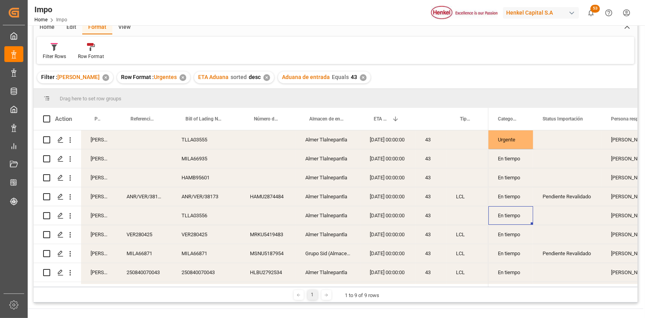
scroll to position [0, 0]
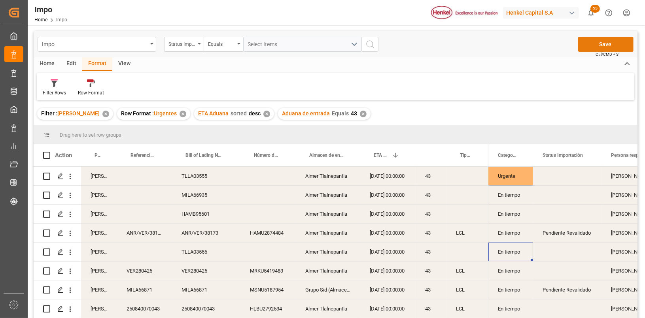
click at [579, 43] on button "Save" at bounding box center [605, 44] width 55 height 15
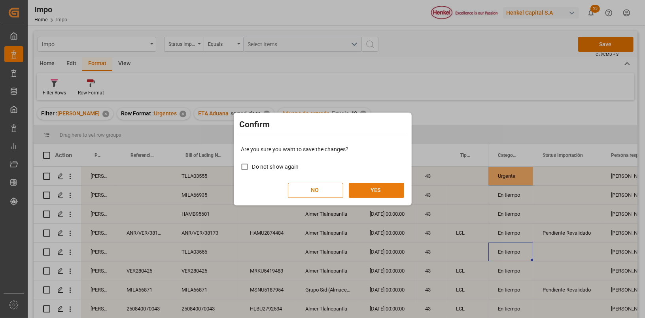
click at [398, 189] on button "YES" at bounding box center [376, 190] width 55 height 15
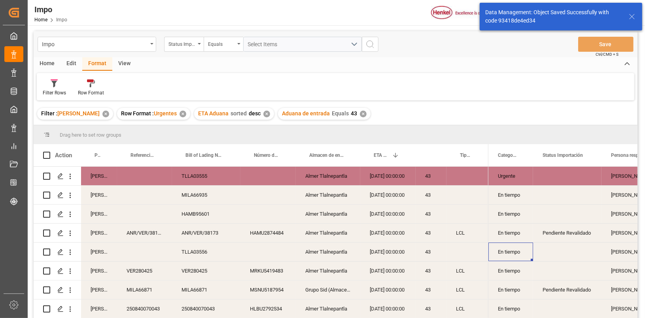
click at [514, 192] on div "En tiempo" at bounding box center [510, 195] width 45 height 19
click at [513, 180] on div "Urgente" at bounding box center [510, 176] width 45 height 19
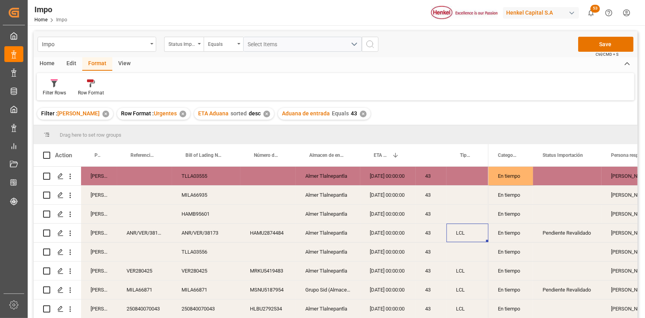
click at [449, 226] on div "LCL" at bounding box center [468, 233] width 42 height 19
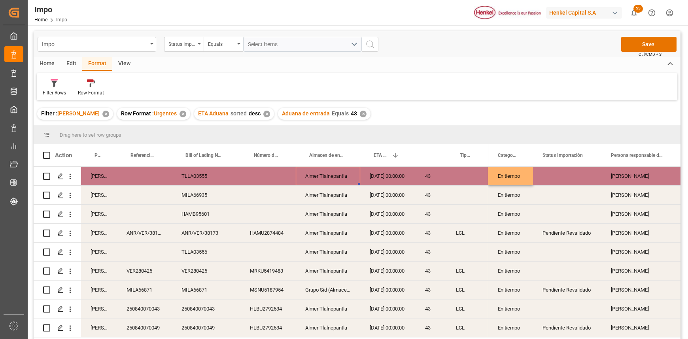
click at [339, 176] on div "Almer Tlalnepantla" at bounding box center [328, 176] width 64 height 19
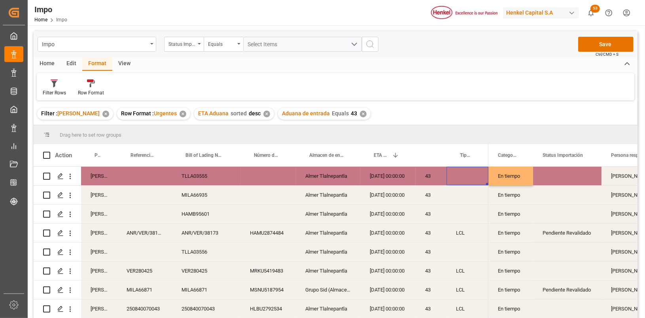
click at [465, 169] on div "Press SPACE to select this row." at bounding box center [468, 176] width 42 height 19
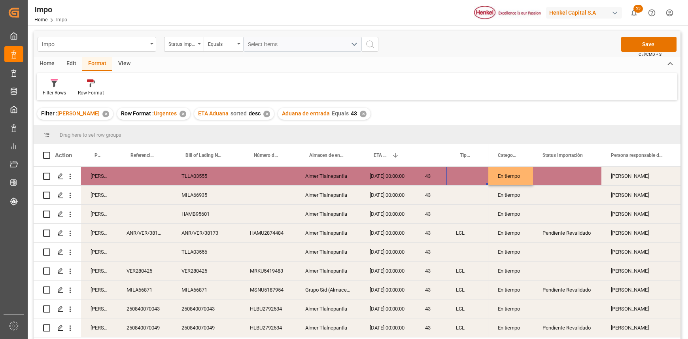
click at [468, 179] on div "Press SPACE to select this row." at bounding box center [468, 176] width 42 height 19
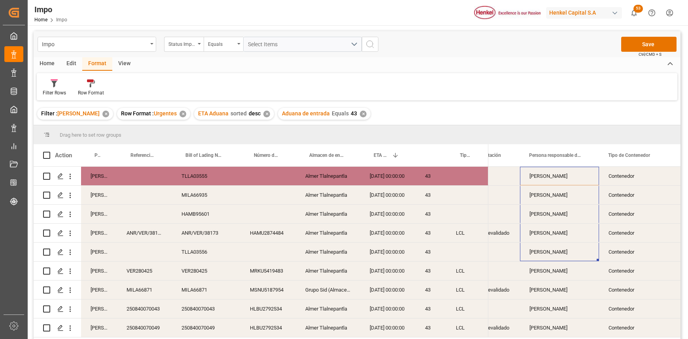
drag, startPoint x: 551, startPoint y: 168, endPoint x: 543, endPoint y: 257, distance: 89.0
drag, startPoint x: 561, startPoint y: 176, endPoint x: 555, endPoint y: 239, distance: 63.1
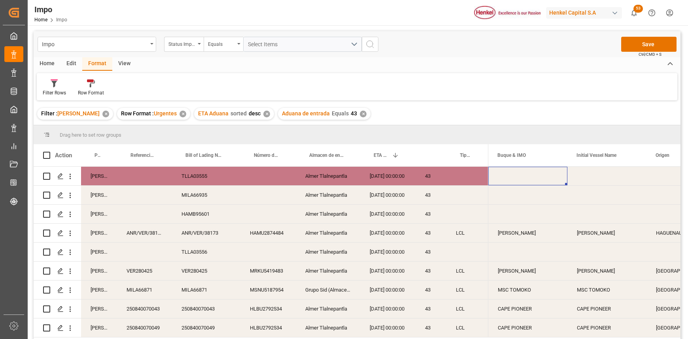
click at [461, 182] on div "Press SPACE to select this row." at bounding box center [468, 176] width 42 height 19
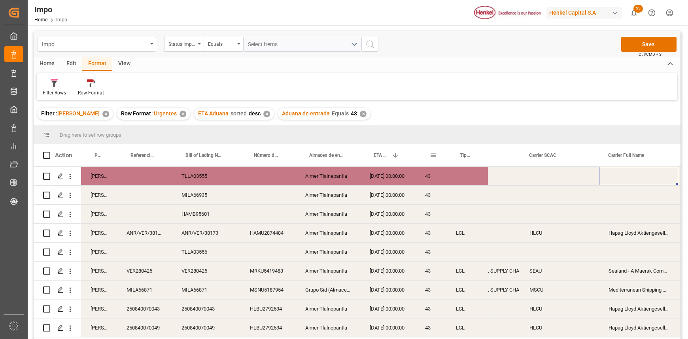
click at [432, 153] on span at bounding box center [433, 155] width 7 height 7
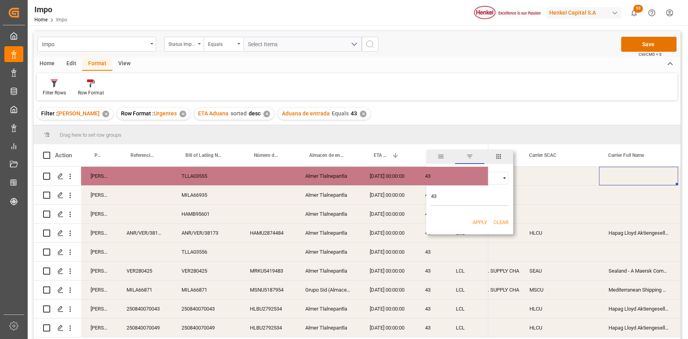
click at [322, 212] on div "Almer Tlalnepantla" at bounding box center [328, 214] width 64 height 19
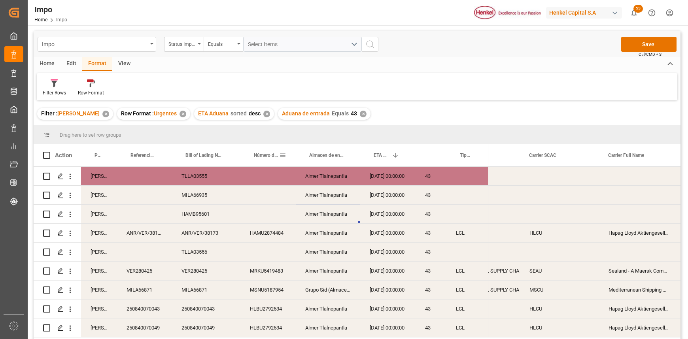
click at [283, 154] on span at bounding box center [282, 155] width 7 height 7
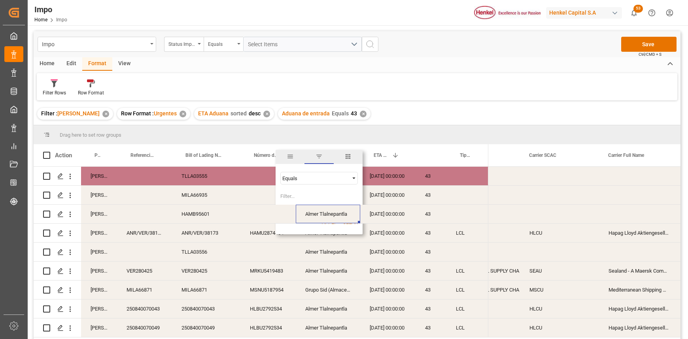
click at [347, 157] on span "columns" at bounding box center [348, 156] width 7 height 7
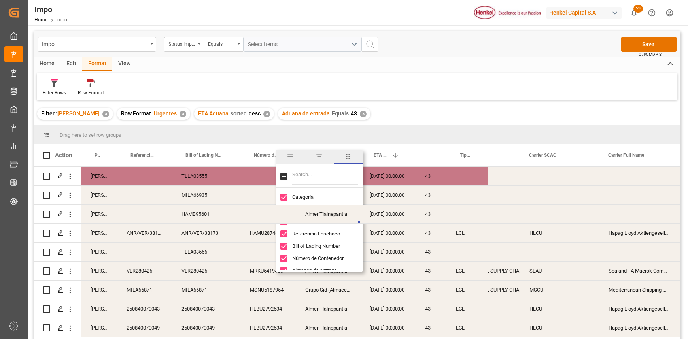
click at [457, 248] on div "Press SPACE to select this row." at bounding box center [468, 252] width 42 height 19
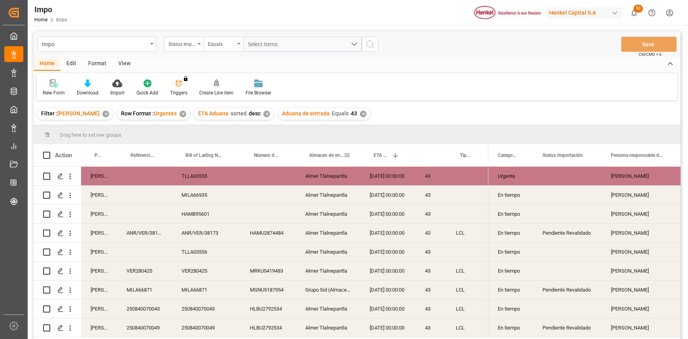
click at [348, 154] on span at bounding box center [347, 155] width 7 height 7
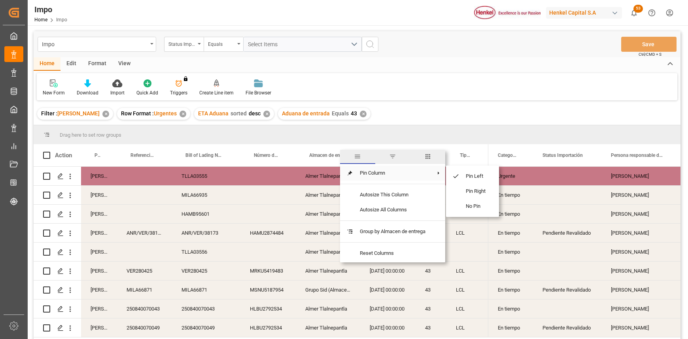
click at [431, 157] on span "columns" at bounding box center [427, 156] width 7 height 7
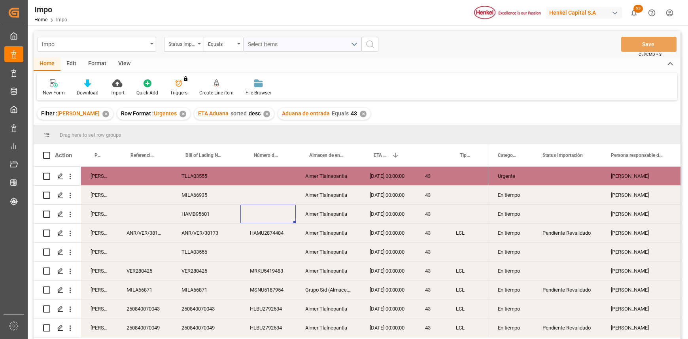
click at [282, 213] on div "Press SPACE to select this row." at bounding box center [267, 214] width 55 height 19
click at [283, 155] on span at bounding box center [282, 155] width 7 height 7
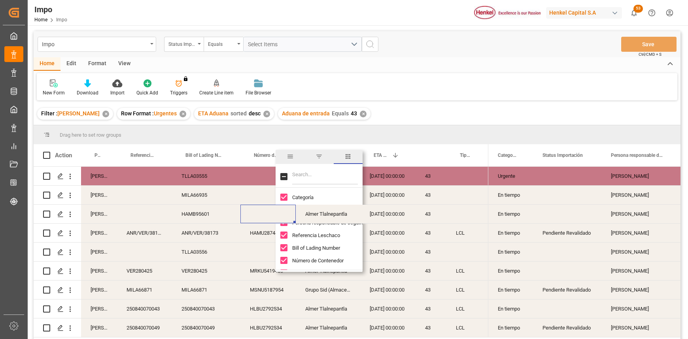
click at [350, 157] on span "columns" at bounding box center [348, 156] width 7 height 7
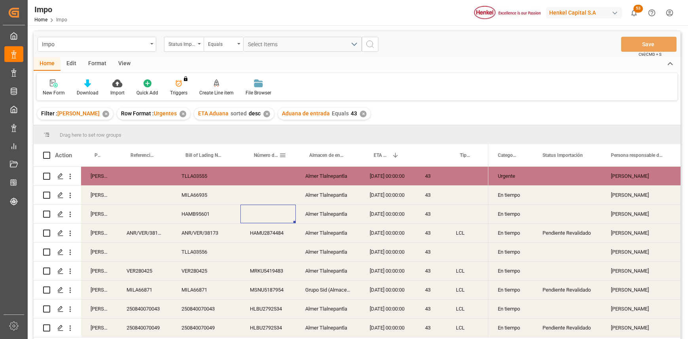
click at [283, 157] on span at bounding box center [282, 155] width 7 height 7
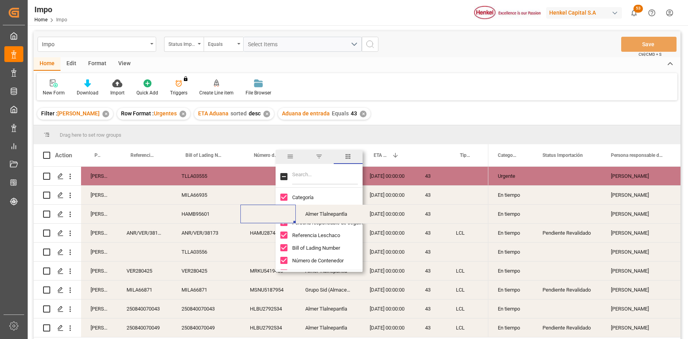
click at [348, 157] on span "columns" at bounding box center [348, 156] width 7 height 7
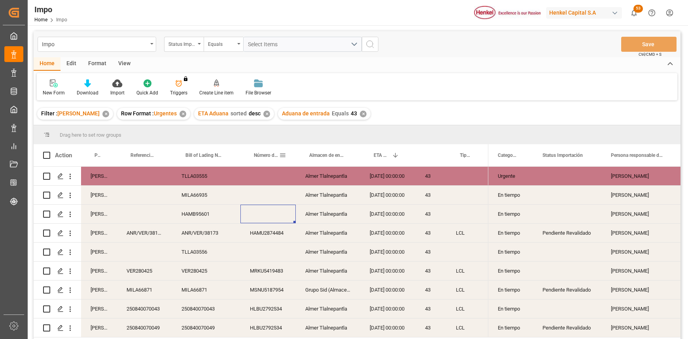
click at [282, 154] on span at bounding box center [282, 155] width 7 height 7
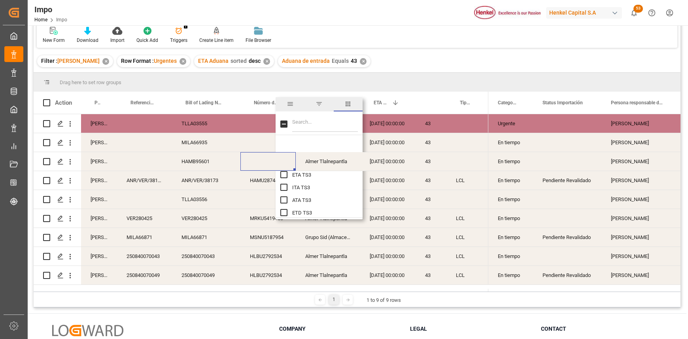
scroll to position [1909, 0]
click at [399, 190] on div "22-09-2025 00:00:00" at bounding box center [387, 199] width 55 height 19
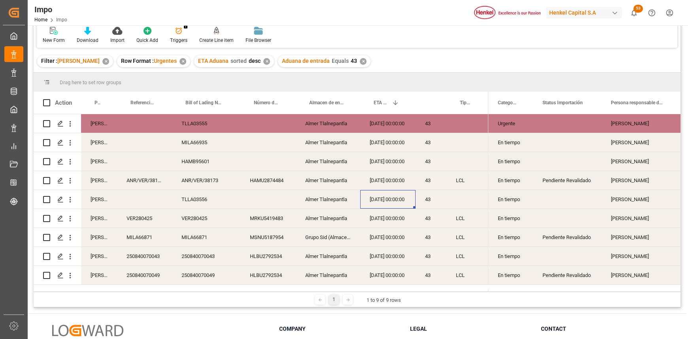
drag, startPoint x: 291, startPoint y: 177, endPoint x: 274, endPoint y: 138, distance: 42.9
click at [291, 177] on div "HAMU2874484" at bounding box center [267, 180] width 55 height 19
click at [279, 101] on span at bounding box center [282, 102] width 7 height 7
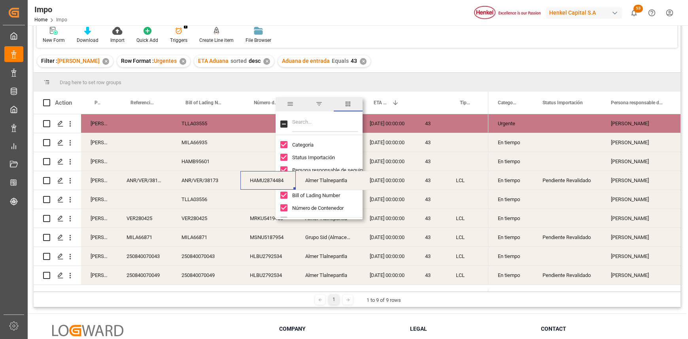
click at [312, 151] on div "Status Importación" at bounding box center [323, 157] width 87 height 13
click at [399, 155] on div "25-09-2025 00:00:00" at bounding box center [387, 161] width 55 height 19
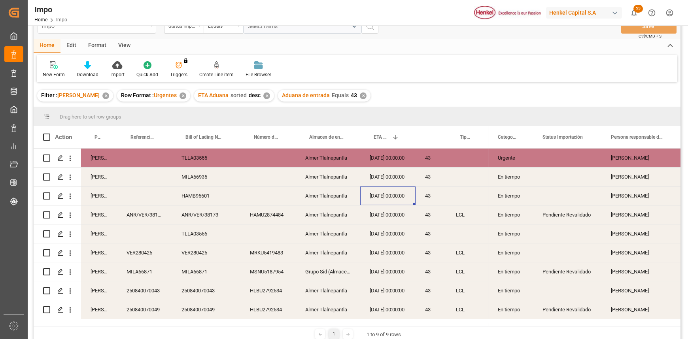
scroll to position [0, 0]
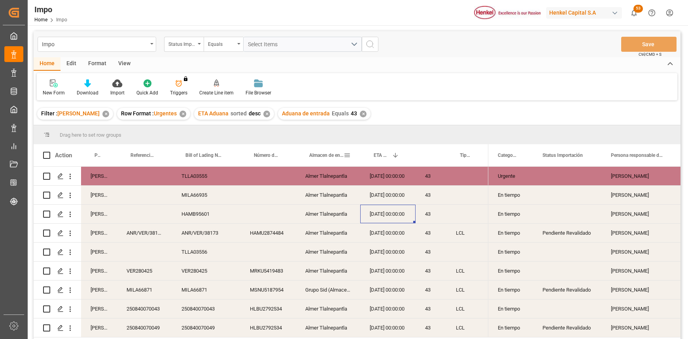
click at [348, 157] on span at bounding box center [347, 155] width 7 height 7
click at [226, 158] on span at bounding box center [227, 155] width 7 height 7
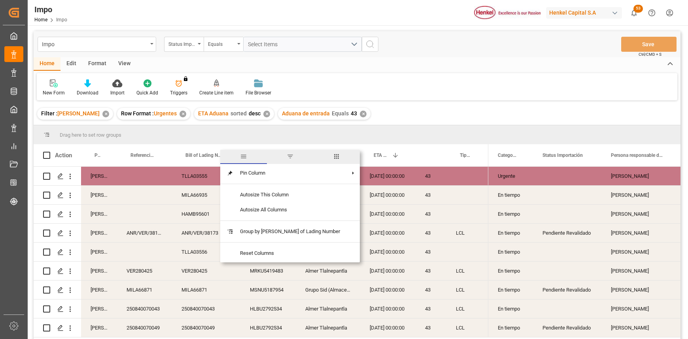
click at [313, 156] on span "columns" at bounding box center [336, 157] width 47 height 14
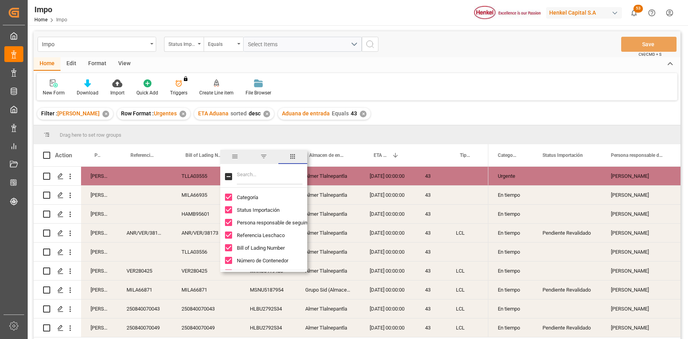
click at [229, 174] on input "Toggle Select All Columns" at bounding box center [228, 176] width 7 height 7
click at [229, 176] on input "Toggle Select All Columns" at bounding box center [228, 176] width 7 height 7
checkbox input "false"
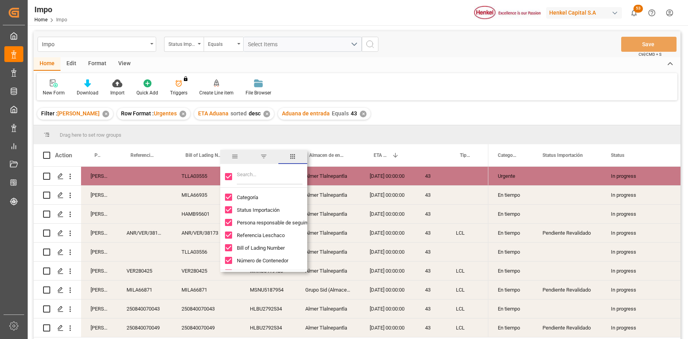
checkbox input "false"
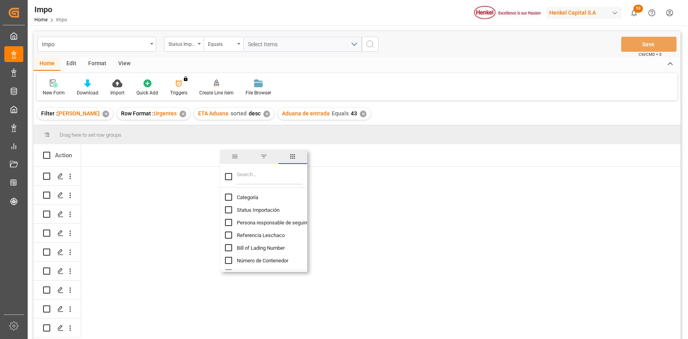
click at [229, 176] on input "Toggle Select All Columns" at bounding box center [228, 176] width 7 height 7
checkbox input "true"
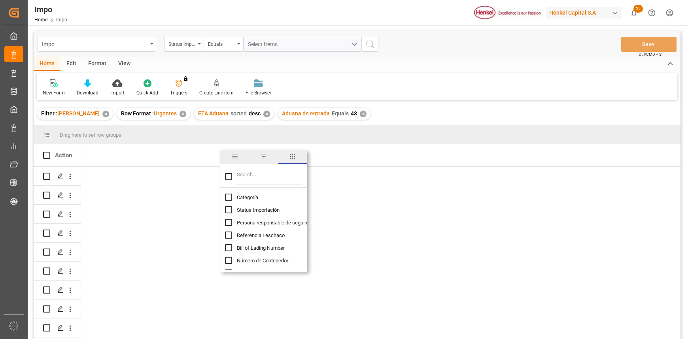
checkbox input "true"
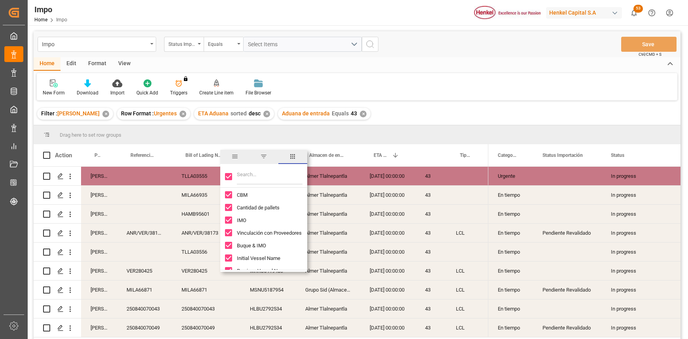
scroll to position [422, 0]
click at [394, 214] on div "[DATE] 00:00:00" at bounding box center [387, 214] width 55 height 19
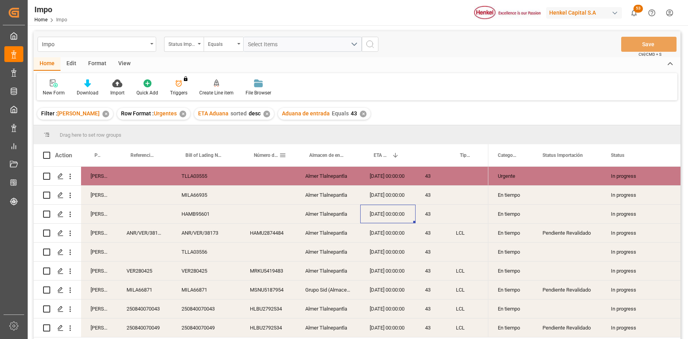
click at [285, 153] on span at bounding box center [282, 155] width 7 height 7
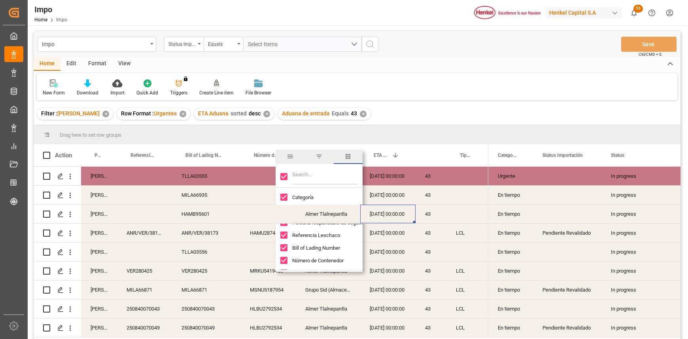
click at [261, 185] on div "[PERSON_NAME] TLLA03555 [PERSON_NAME] Tlalnepantla [DATE] 00:00:00 43 [PERSON_N…" at bounding box center [261, 252] width 455 height 171
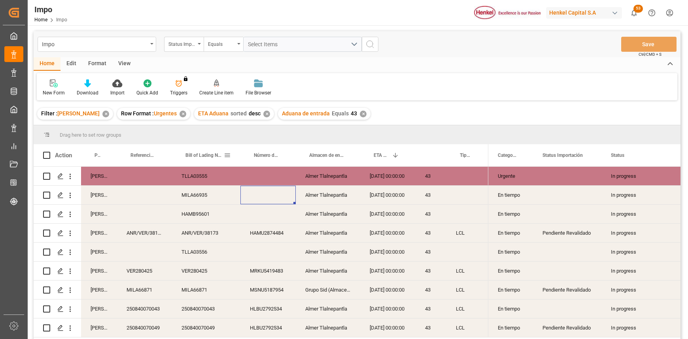
click at [229, 153] on span at bounding box center [227, 155] width 7 height 7
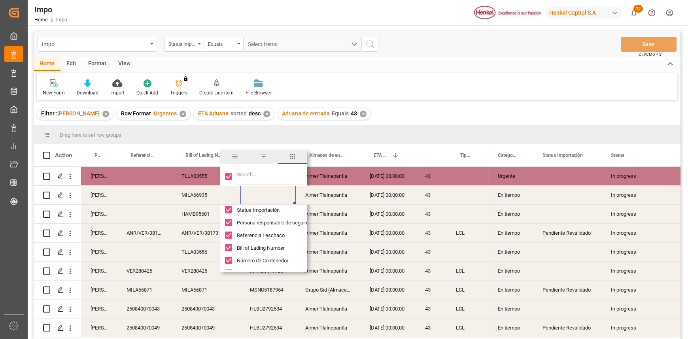
click at [229, 246] on input "Bill of Lading Number column toggle visibility (visible)" at bounding box center [228, 247] width 7 height 7
checkbox input "false"
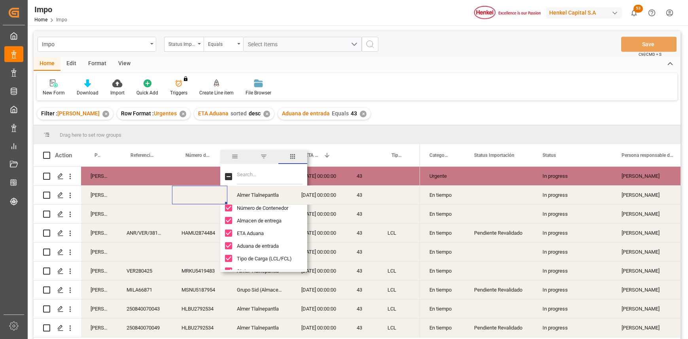
click at [229, 246] on input "Aduana de entrada column toggle visibility (visible)" at bounding box center [228, 245] width 7 height 7
checkbox input "false"
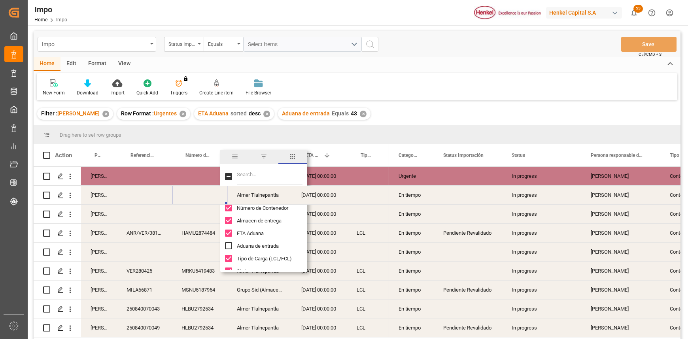
scroll to position [105, 0]
click at [229, 244] on input "Tipo de Contenedor column toggle visibility (visible)" at bounding box center [228, 243] width 7 height 7
checkbox input "false"
click at [228, 253] on input "Proveedor column toggle visibility (visible)" at bounding box center [228, 256] width 7 height 7
checkbox input "false"
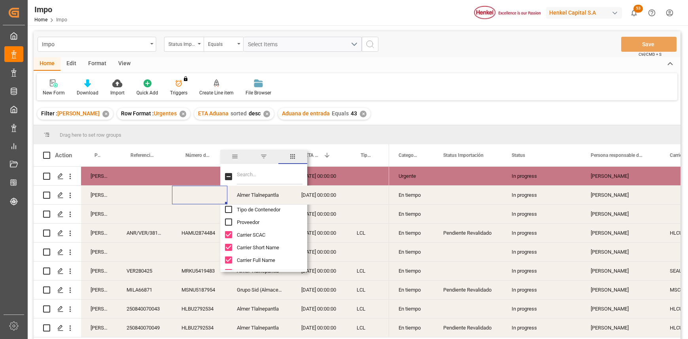
scroll to position [158, 0]
click at [227, 225] on input "Carrier Short Name column toggle visibility (visible)" at bounding box center [228, 228] width 7 height 7
checkbox input "false"
click at [227, 244] on input "Carrier Full Name column toggle visibility (visible)" at bounding box center [228, 241] width 7 height 7
checkbox input "false"
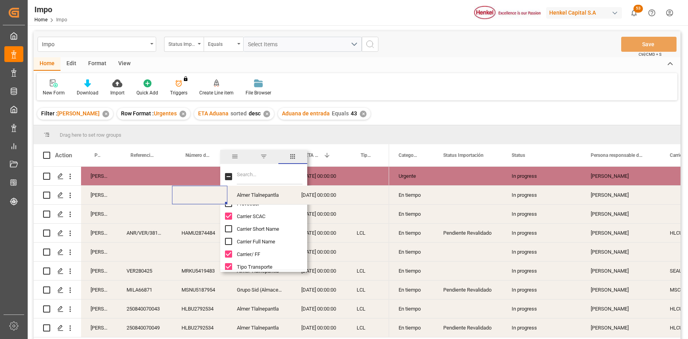
click at [229, 261] on div "Tipo Transporte" at bounding box center [268, 267] width 87 height 13
click at [230, 267] on input "Tipo Transporte column toggle visibility (visible)" at bounding box center [228, 266] width 7 height 7
checkbox input "false"
click at [230, 241] on input "Demurrage Impo column toggle visibility (visible)" at bounding box center [228, 237] width 7 height 7
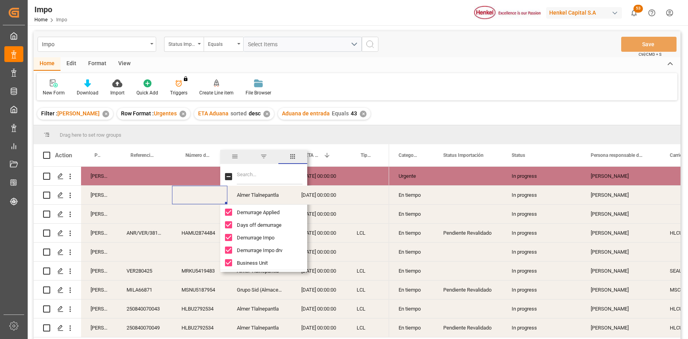
checkbox input "false"
drag, startPoint x: 230, startPoint y: 248, endPoint x: 230, endPoint y: 256, distance: 7.9
click at [230, 248] on input "Demurrage Impo drv column toggle visibility (visible)" at bounding box center [228, 250] width 7 height 7
checkbox input "false"
click at [230, 263] on input "Business Unit column toggle visibility (visible)" at bounding box center [228, 262] width 7 height 7
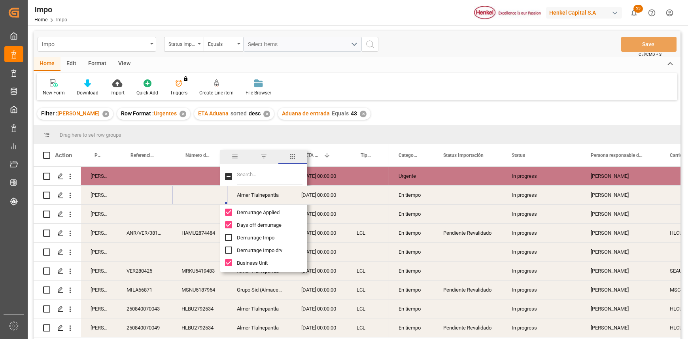
checkbox input "false"
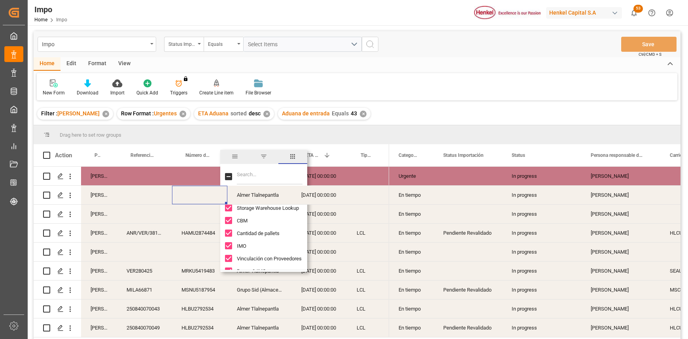
click at [230, 243] on input "IMO column toggle visibility (visible)" at bounding box center [228, 245] width 7 height 7
checkbox input "false"
click at [229, 259] on input "Vinculación con Proveedores column toggle visibility (visible)" at bounding box center [228, 258] width 7 height 7
checkbox input "false"
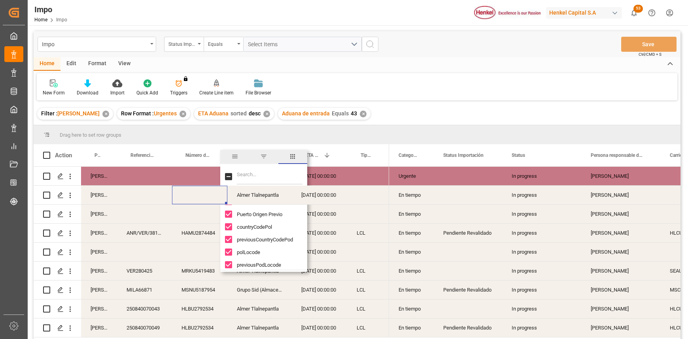
click at [232, 240] on input "previousCountryCodePod column toggle visibility (visible)" at bounding box center [228, 239] width 7 height 7
checkbox input "false"
drag, startPoint x: 228, startPoint y: 252, endPoint x: 271, endPoint y: 260, distance: 43.5
click at [228, 252] on input "polLocode column toggle visibility (visible)" at bounding box center [228, 252] width 7 height 7
checkbox input "false"
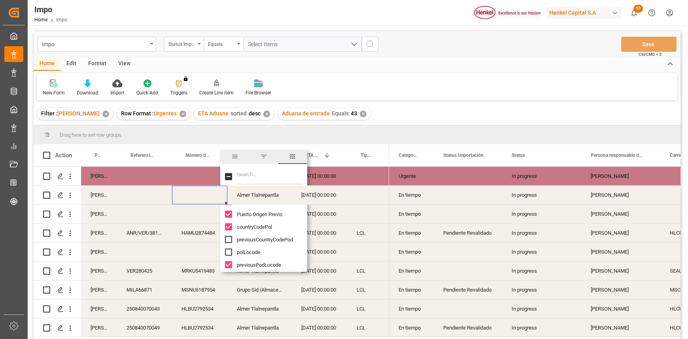
click at [310, 263] on div "[DATE] 00:00:00" at bounding box center [319, 271] width 55 height 19
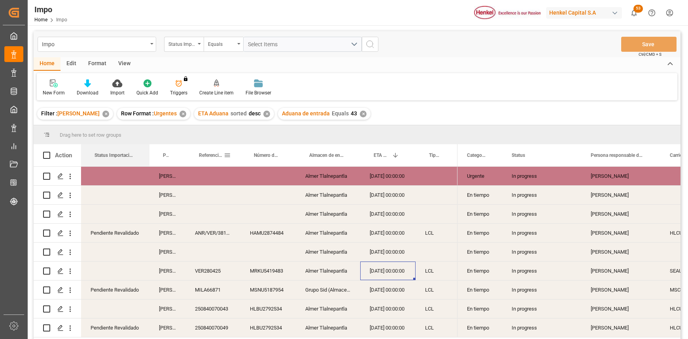
drag, startPoint x: 476, startPoint y: 153, endPoint x: 230, endPoint y: 149, distance: 246.1
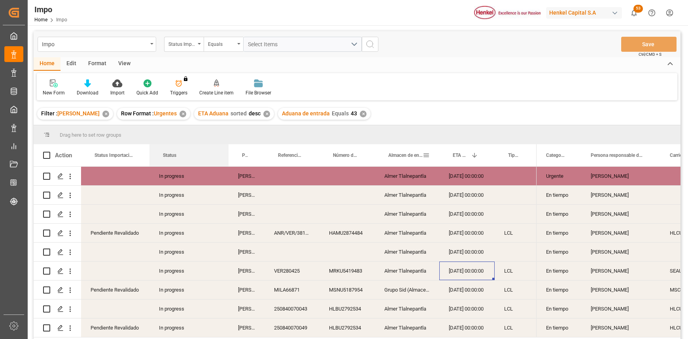
drag, startPoint x: 519, startPoint y: 159, endPoint x: 381, endPoint y: 162, distance: 138.1
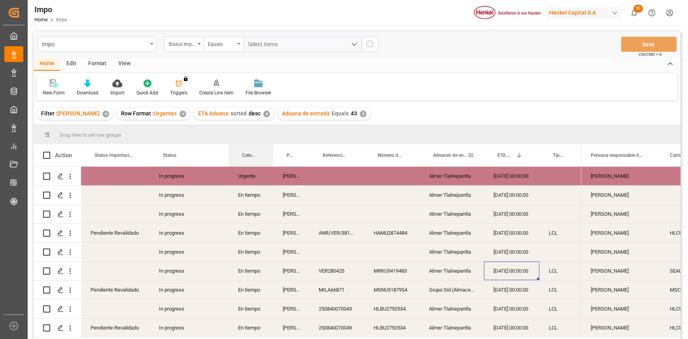
drag, startPoint x: 548, startPoint y: 157, endPoint x: 452, endPoint y: 159, distance: 95.3
click at [569, 155] on span at bounding box center [568, 155] width 7 height 7
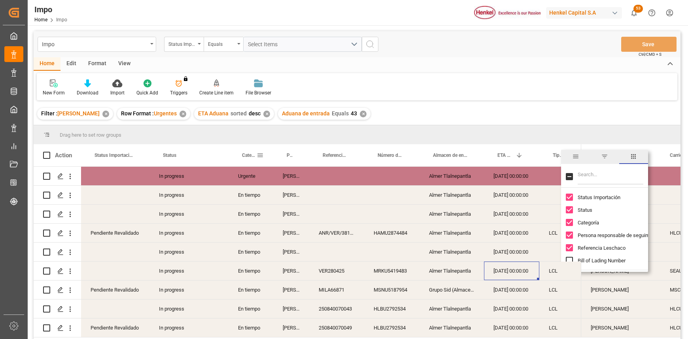
click at [265, 153] on div "Categoría" at bounding box center [251, 155] width 45 height 22
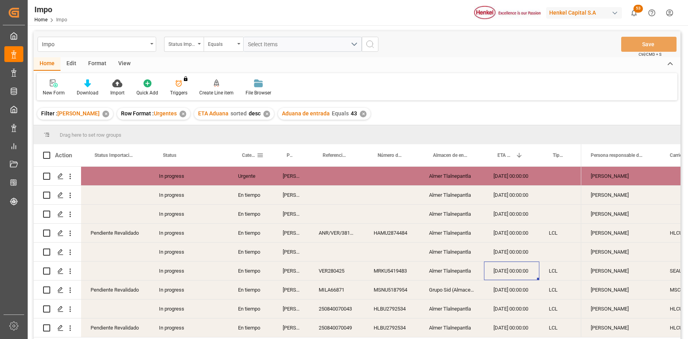
click at [262, 155] on span at bounding box center [260, 155] width 7 height 7
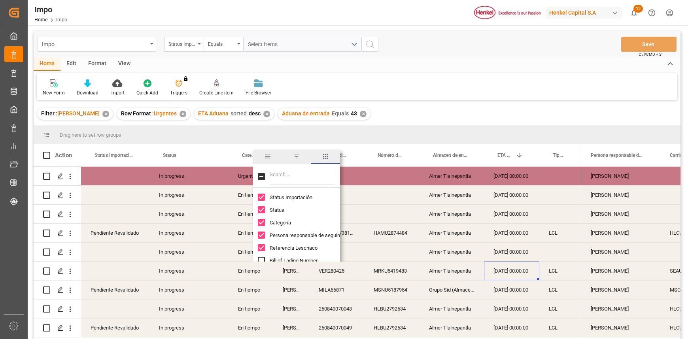
click at [268, 155] on span "general" at bounding box center [267, 156] width 7 height 7
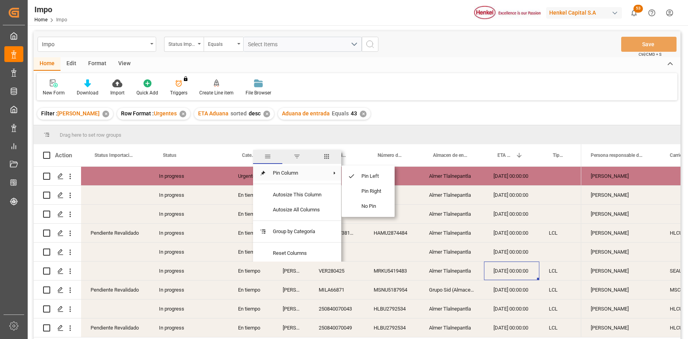
click at [276, 172] on span "Pin Column" at bounding box center [297, 173] width 61 height 15
click at [361, 207] on span "No Pin" at bounding box center [371, 206] width 33 height 15
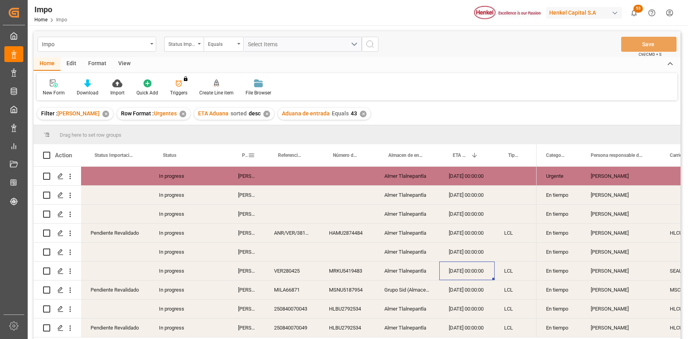
click at [250, 155] on span at bounding box center [251, 155] width 7 height 7
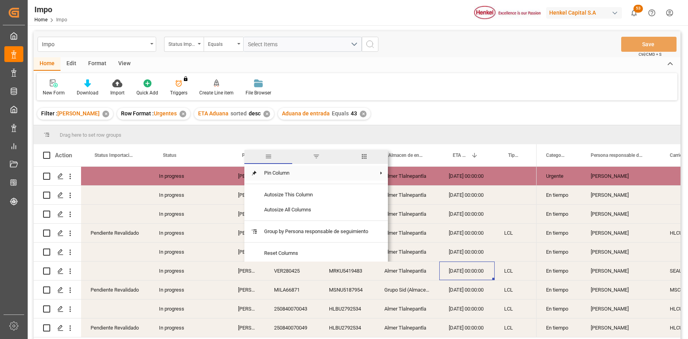
click at [254, 174] on span at bounding box center [254, 173] width 7 height 7
click at [372, 173] on span "Pin Column" at bounding box center [316, 173] width 117 height 15
click at [407, 207] on span "No Pin" at bounding box center [419, 206] width 33 height 15
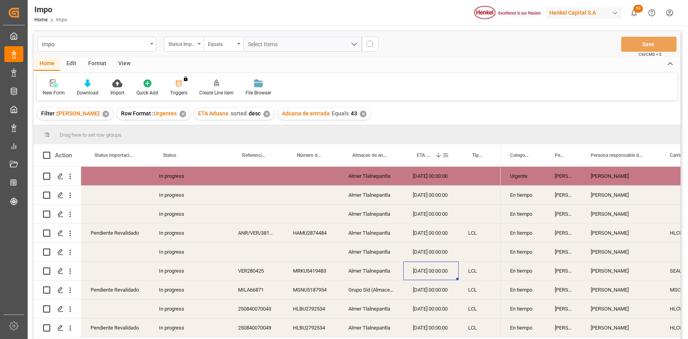
click at [443, 155] on span at bounding box center [445, 155] width 7 height 7
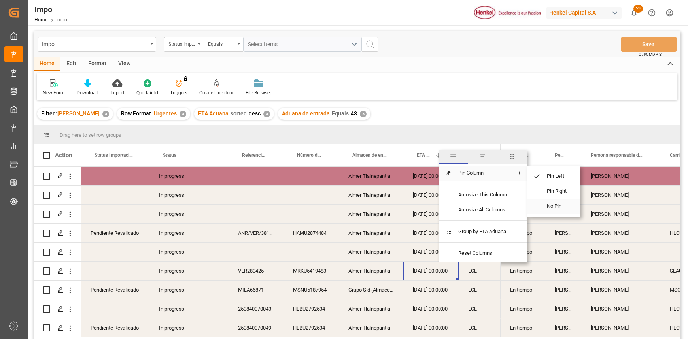
click at [563, 209] on span "No Pin" at bounding box center [557, 206] width 33 height 15
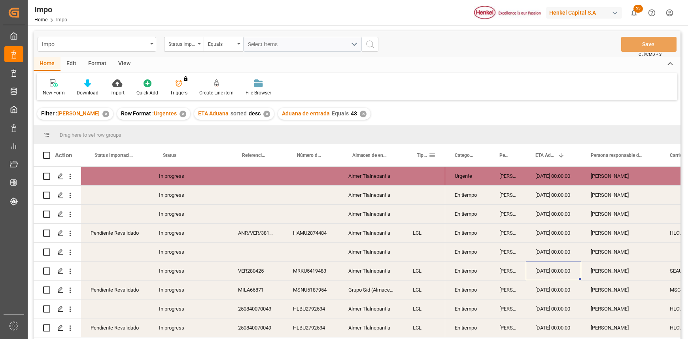
click at [431, 155] on span at bounding box center [432, 155] width 7 height 7
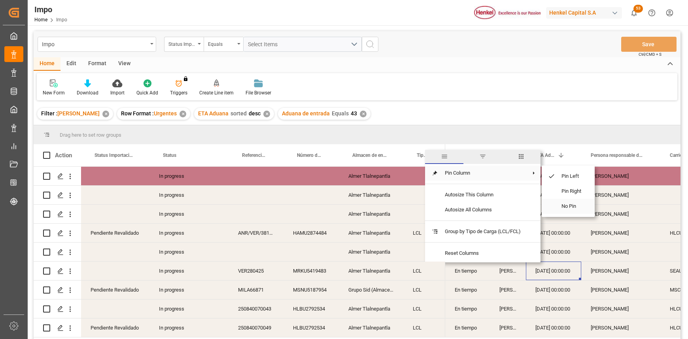
click at [562, 208] on span "No Pin" at bounding box center [571, 206] width 33 height 15
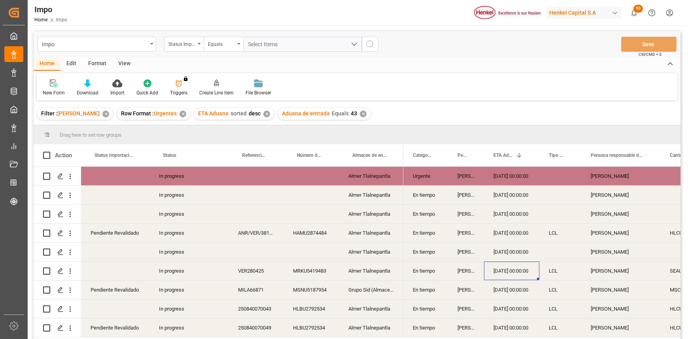
click at [293, 195] on div "Press SPACE to select this row." at bounding box center [311, 195] width 55 height 19
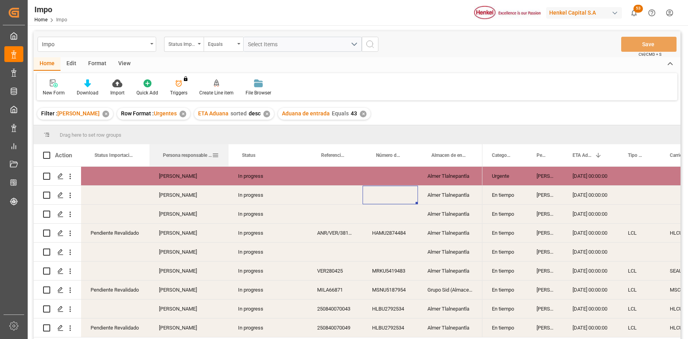
drag, startPoint x: 619, startPoint y: 159, endPoint x: 218, endPoint y: 153, distance: 401.1
click at [119, 59] on div "View" at bounding box center [124, 63] width 24 height 13
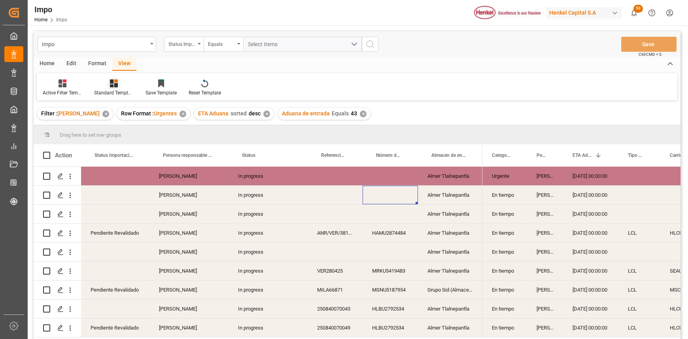
click at [118, 89] on div "Standard Templates" at bounding box center [114, 92] width 40 height 7
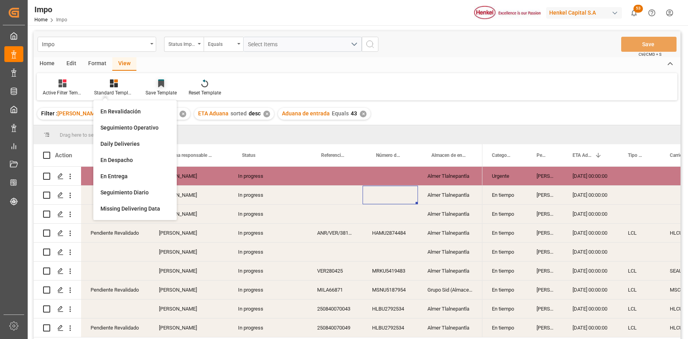
click at [165, 86] on div at bounding box center [161, 83] width 31 height 8
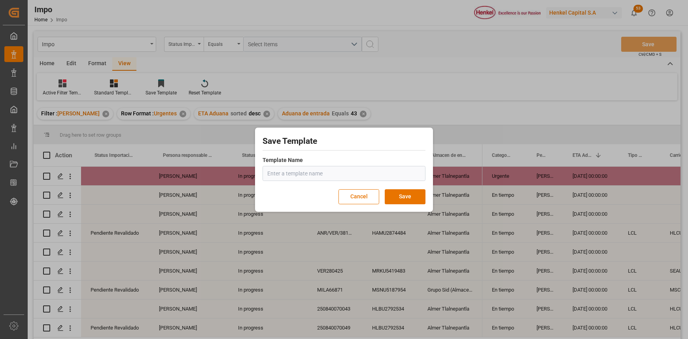
click at [274, 171] on input "text" at bounding box center [344, 173] width 163 height 15
type input "T"
type input "Despacho"
drag, startPoint x: 332, startPoint y: 268, endPoint x: 352, endPoint y: 263, distance: 19.9
click at [332, 268] on div "Save Template Template Name Despacho Cancel Save" at bounding box center [344, 169] width 688 height 339
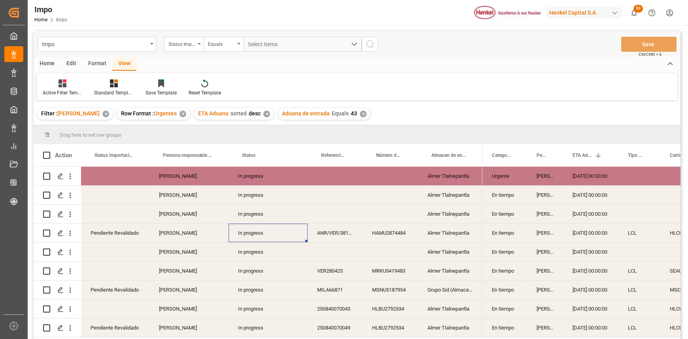
click at [293, 225] on div "In progress" at bounding box center [268, 233] width 79 height 19
click at [555, 274] on div "[PERSON_NAME]" at bounding box center [545, 271] width 36 height 19
click at [325, 243] on div "Press SPACE to select this row." at bounding box center [335, 252] width 55 height 19
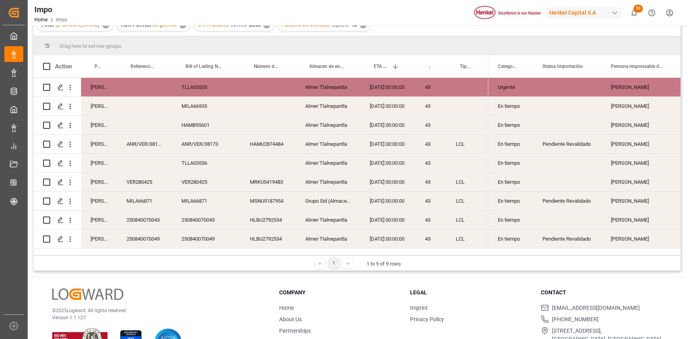
scroll to position [105, 0]
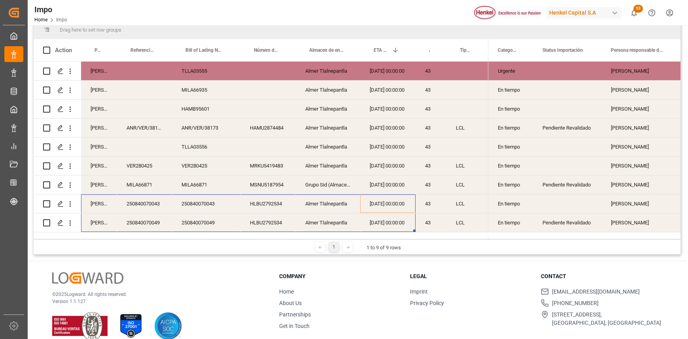
drag, startPoint x: 384, startPoint y: 208, endPoint x: 108, endPoint y: 218, distance: 276.3
click at [108, 218] on div "[PERSON_NAME] TLLA03555 [PERSON_NAME] Tlalnepantla [DATE] 00:00:00 43 [PERSON_N…" at bounding box center [261, 147] width 455 height 171
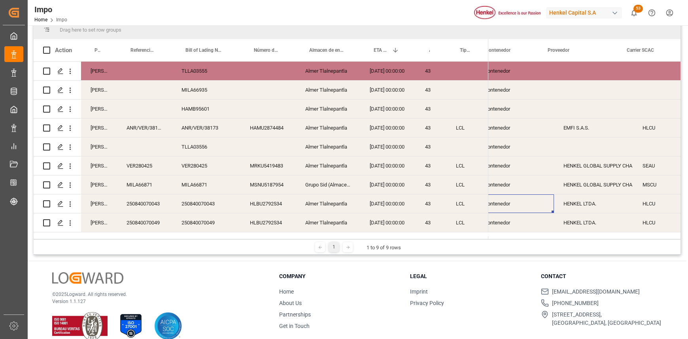
scroll to position [0, 0]
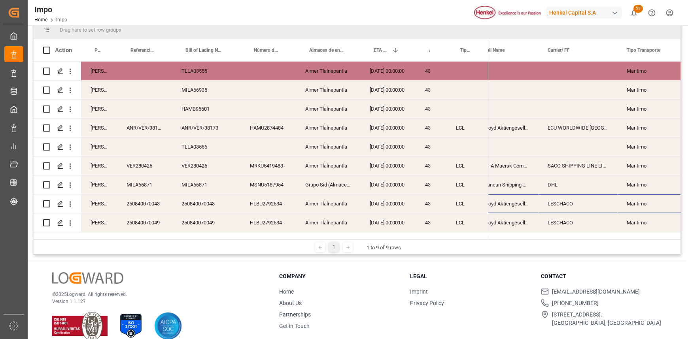
drag, startPoint x: 507, startPoint y: 204, endPoint x: 667, endPoint y: 212, distance: 160.0
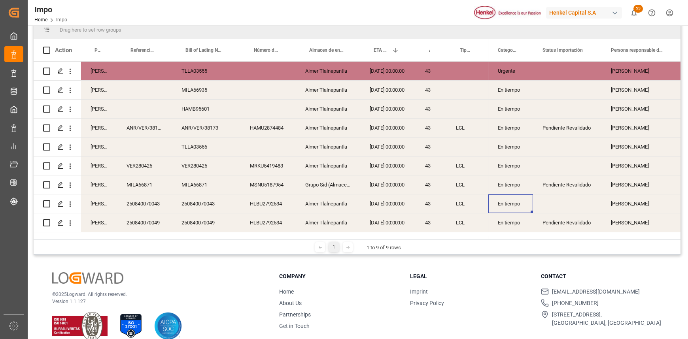
drag, startPoint x: 505, startPoint y: 201, endPoint x: 518, endPoint y: 203, distance: 13.1
click at [505, 201] on div "En tiempo" at bounding box center [510, 204] width 45 height 19
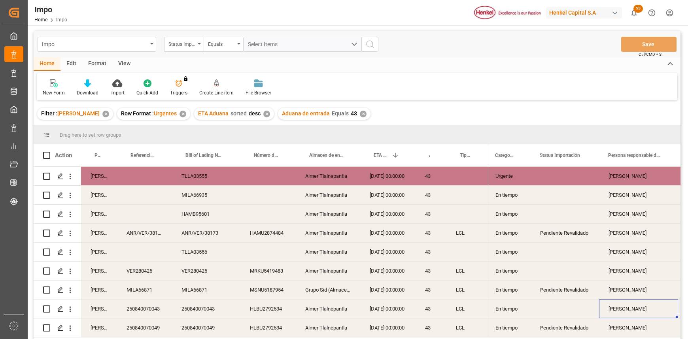
click at [103, 61] on div "Format" at bounding box center [97, 63] width 30 height 13
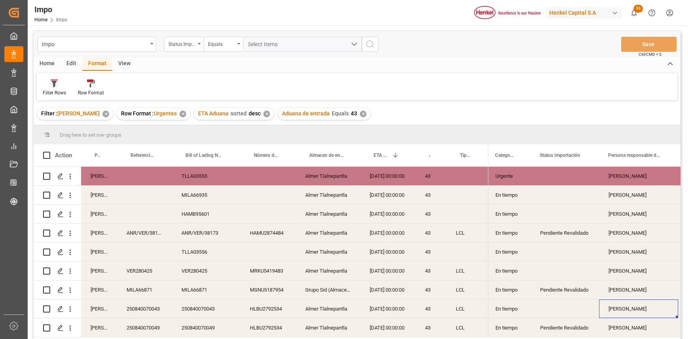
click at [54, 87] on icon at bounding box center [54, 84] width 6 height 6
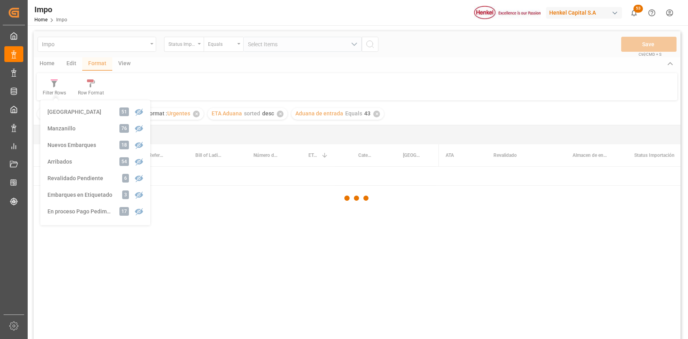
drag, startPoint x: 56, startPoint y: 176, endPoint x: 128, endPoint y: 184, distance: 72.4
click at [128, 184] on div "Impo Status Importación Equals Select Items Save Ctrl/CMD + S Home Edit Format …" at bounding box center [357, 195] width 647 height 329
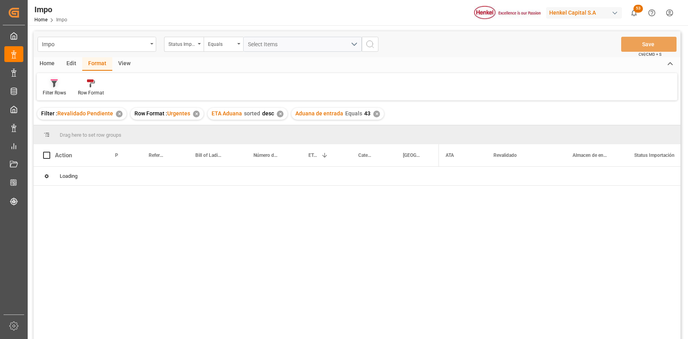
click at [55, 87] on div "Filter Rows" at bounding box center [54, 87] width 35 height 17
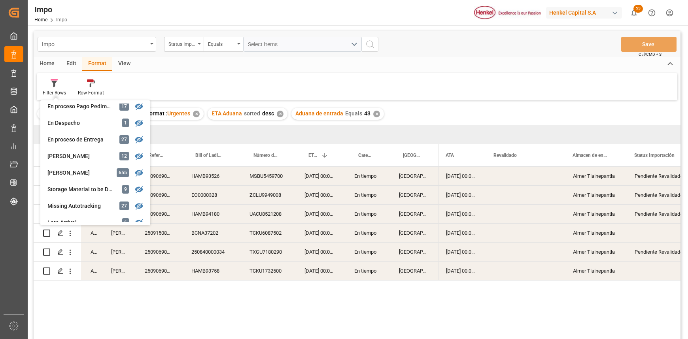
click at [298, 194] on div "13-09-2025 00:00:00" at bounding box center [320, 195] width 50 height 19
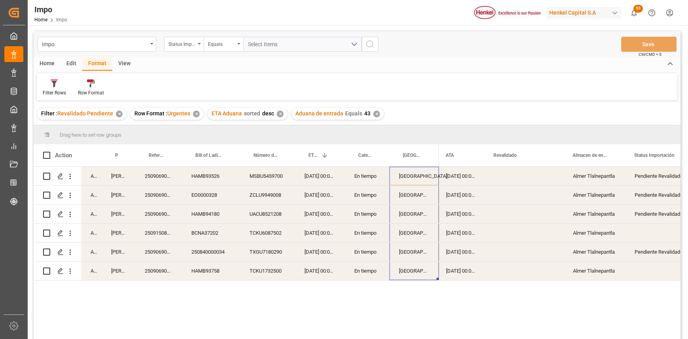
drag, startPoint x: 401, startPoint y: 179, endPoint x: 409, endPoint y: 279, distance: 100.4
click at [409, 279] on div "Arrived Karla Chavez 250906900828 HAMB93526 MSBU5459700 13-09-2025 00:00:00 En …" at bounding box center [236, 224] width 405 height 114
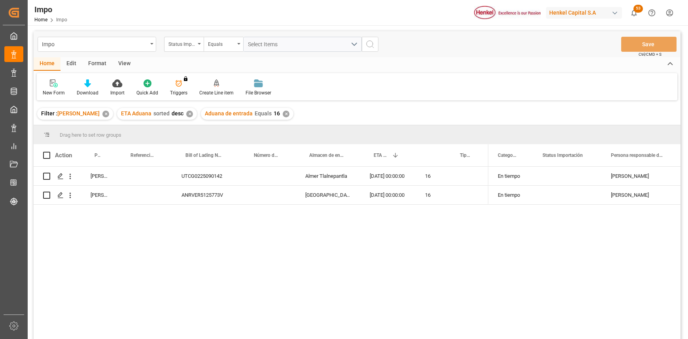
click at [121, 64] on div "View" at bounding box center [124, 63] width 24 height 13
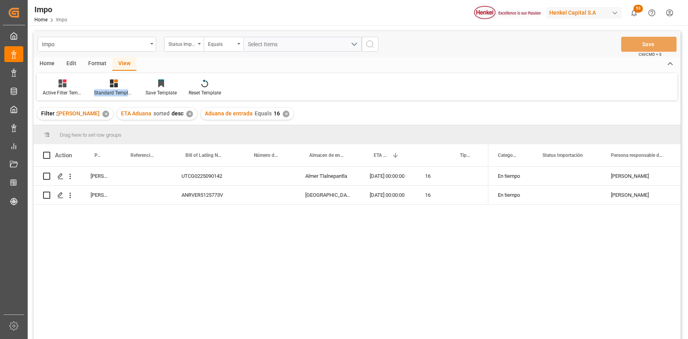
drag, startPoint x: 94, startPoint y: 91, endPoint x: 136, endPoint y: 97, distance: 42.7
click at [136, 97] on div "Active Filter Template Standard Templates Save Template Reset Template" at bounding box center [357, 86] width 641 height 27
drag, startPoint x: 136, startPoint y: 97, endPoint x: 114, endPoint y: 86, distance: 24.6
click at [112, 84] on icon at bounding box center [114, 84] width 8 height 8
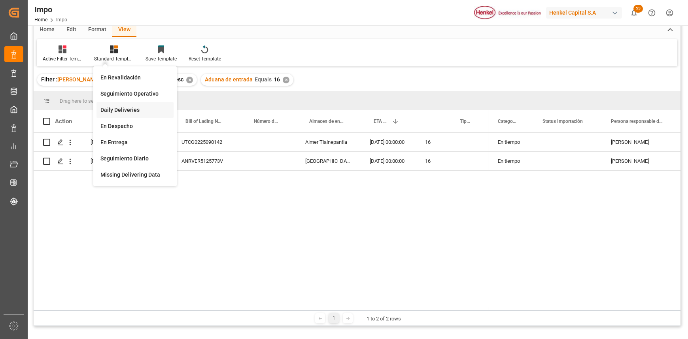
scroll to position [53, 0]
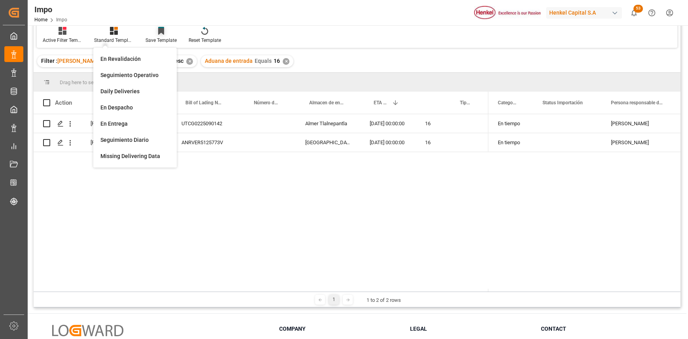
click at [162, 36] on div "Save Template" at bounding box center [161, 35] width 43 height 17
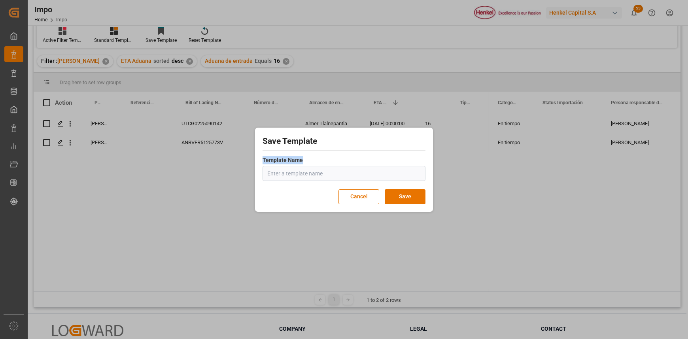
drag, startPoint x: 305, startPoint y: 160, endPoint x: 273, endPoint y: 155, distance: 33.2
click at [273, 155] on div "Save Template Template Name Cancel Save" at bounding box center [344, 170] width 174 height 80
click at [369, 195] on button "Cancel" at bounding box center [359, 196] width 41 height 15
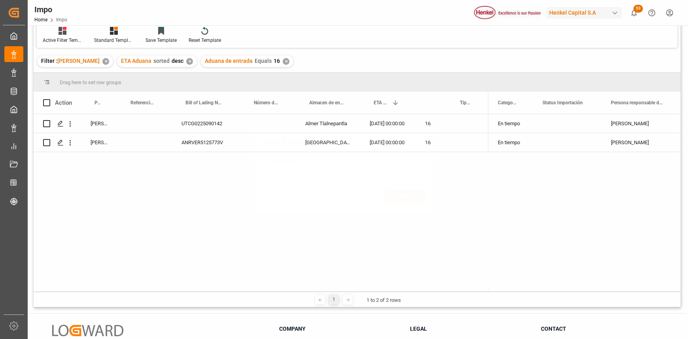
click at [297, 208] on div "Save Template Template Name Cancel Save" at bounding box center [344, 170] width 174 height 80
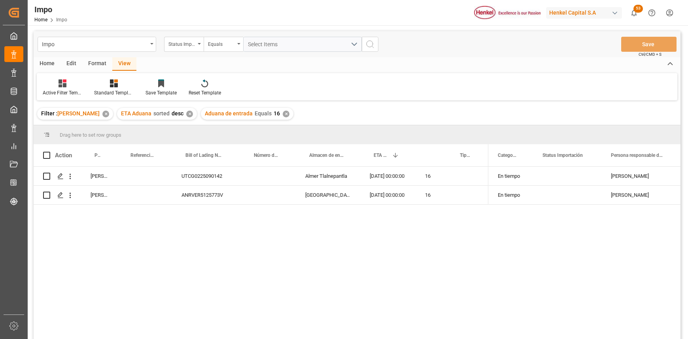
click at [305, 239] on div "[PERSON_NAME] UTCG0225090142 [PERSON_NAME] [DATE] 00:00:00 16 [PERSON_NAME] ANR…" at bounding box center [357, 254] width 647 height 175
drag, startPoint x: 259, startPoint y: 304, endPoint x: 299, endPoint y: 297, distance: 41.0
click at [259, 304] on div "[PERSON_NAME] UTCG0225090142 [PERSON_NAME] [DATE] 00:00:00 16 [PERSON_NAME] ANR…" at bounding box center [357, 254] width 647 height 175
click at [260, 254] on div "[PERSON_NAME] UTCG0225090142 [PERSON_NAME] [DATE] 00:00:00 16 [PERSON_NAME] ANR…" at bounding box center [357, 254] width 647 height 175
